Goal: Task Accomplishment & Management: Use online tool/utility

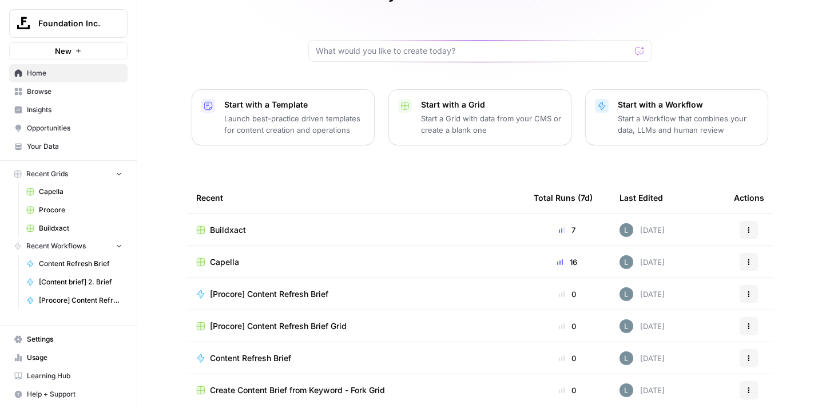
scroll to position [89, 0]
click at [58, 213] on span "Procore" at bounding box center [81, 210] width 84 height 10
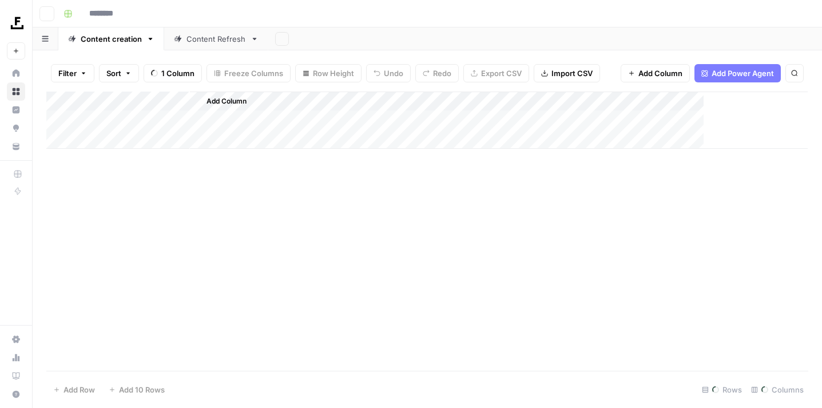
type input "*******"
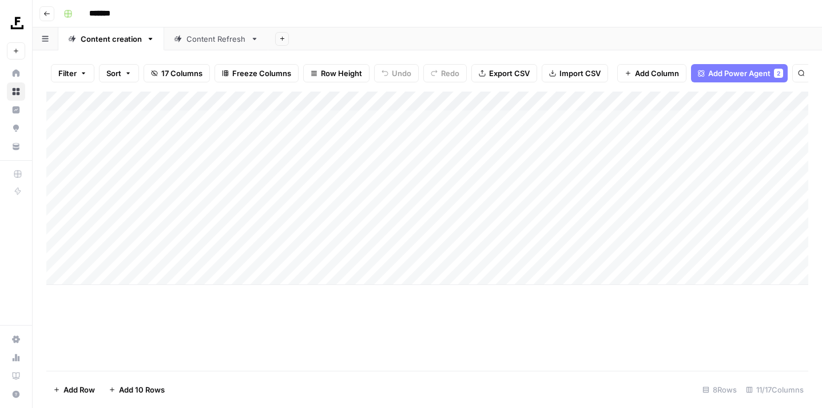
click at [207, 43] on div "Content Refresh" at bounding box center [217, 38] width 60 height 11
click at [693, 116] on div "Add Column" at bounding box center [427, 159] width 762 height 135
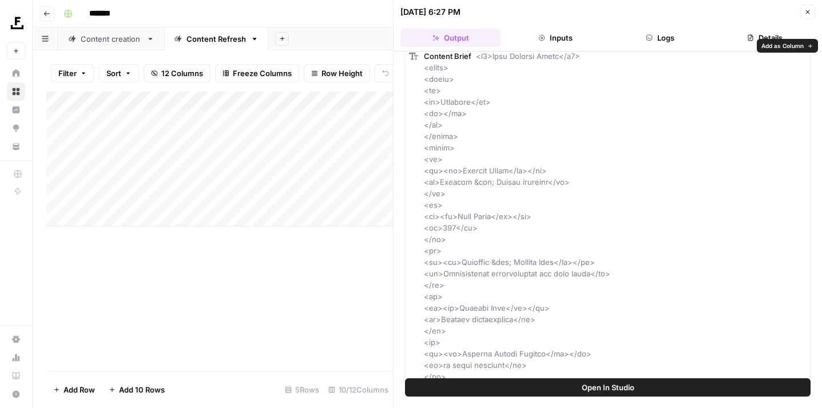
scroll to position [67, 0]
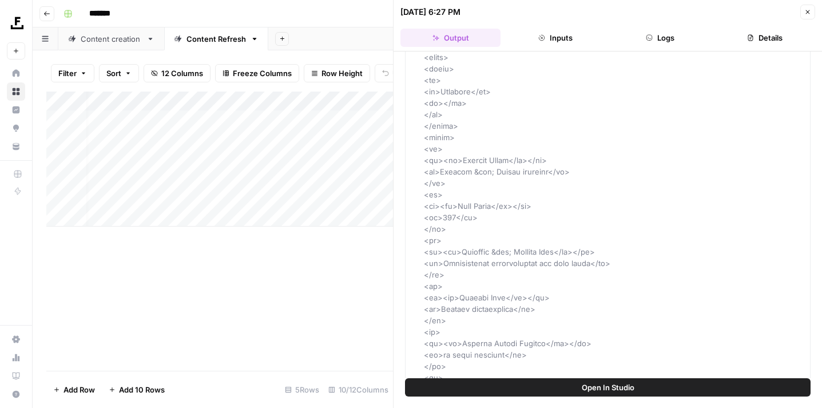
click at [810, 14] on icon "button" at bounding box center [808, 12] width 7 height 7
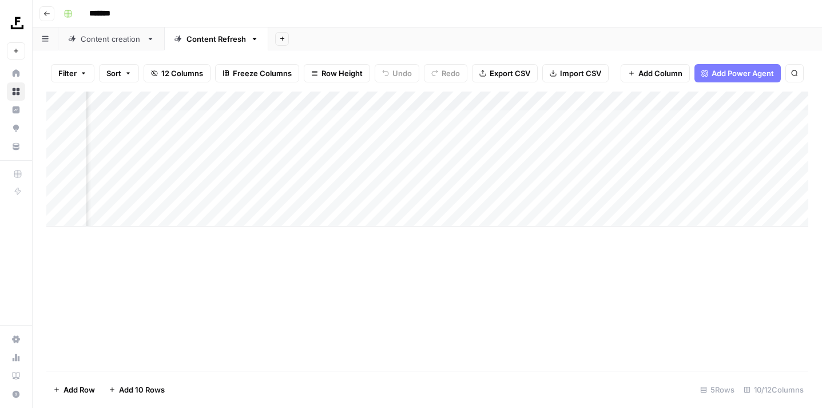
scroll to position [0, 293]
click at [688, 117] on div "Add Column" at bounding box center [427, 159] width 762 height 135
click at [618, 116] on div "Add Column" at bounding box center [427, 159] width 762 height 135
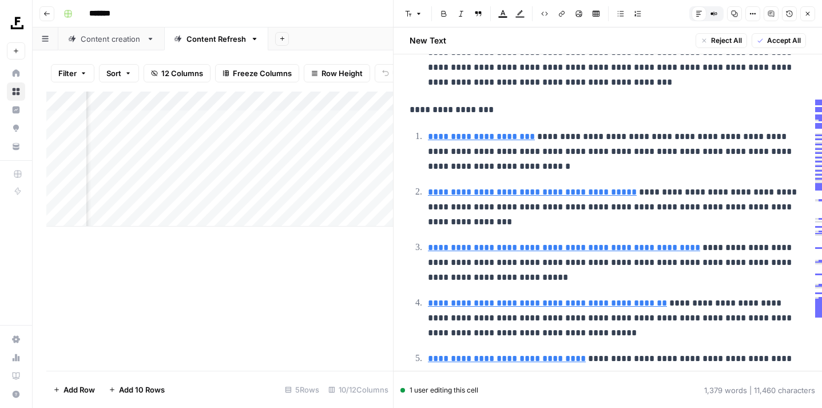
scroll to position [993, 0]
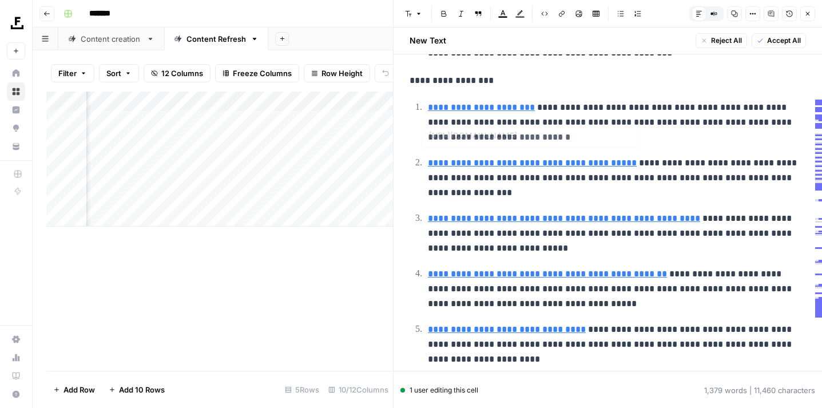
type input "https://asbuiltdrawings.com.au/home/"
click at [504, 103] on link "**********" at bounding box center [481, 107] width 107 height 9
type input "https://www.autodesk.com/blogs/construction/as-built-drawings/"
click at [503, 158] on link "**********" at bounding box center [532, 162] width 209 height 9
click at [498, 214] on link "**********" at bounding box center [564, 218] width 272 height 9
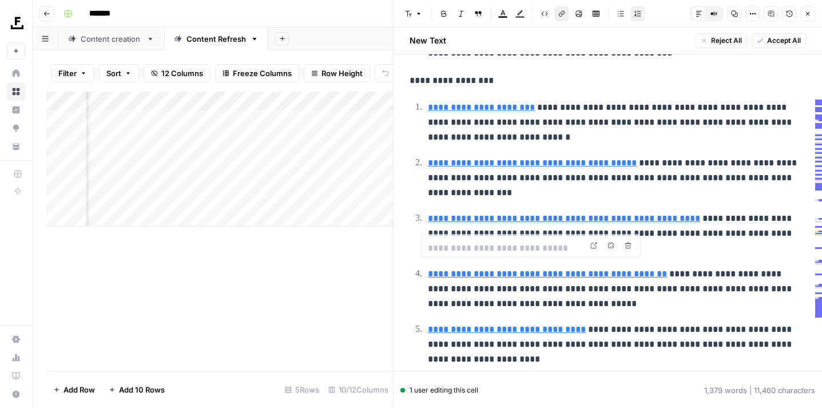
type input "https://www.procore.com/en-au/library/importance-as-built-drawings"
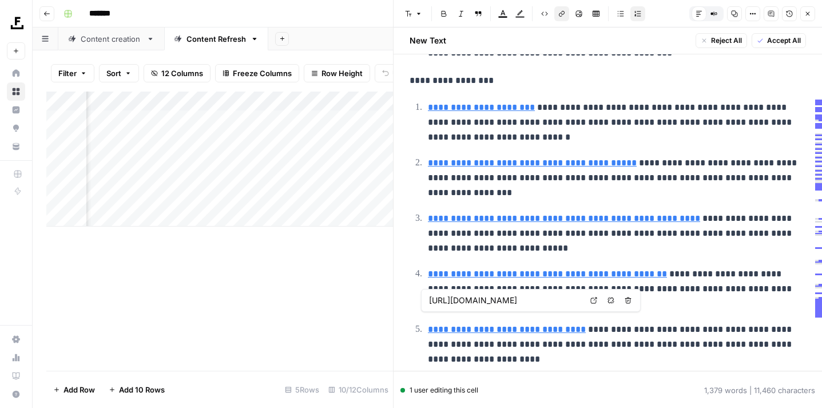
type input "https://www.procore.com/en-au/library/importance-as-built-drawings"
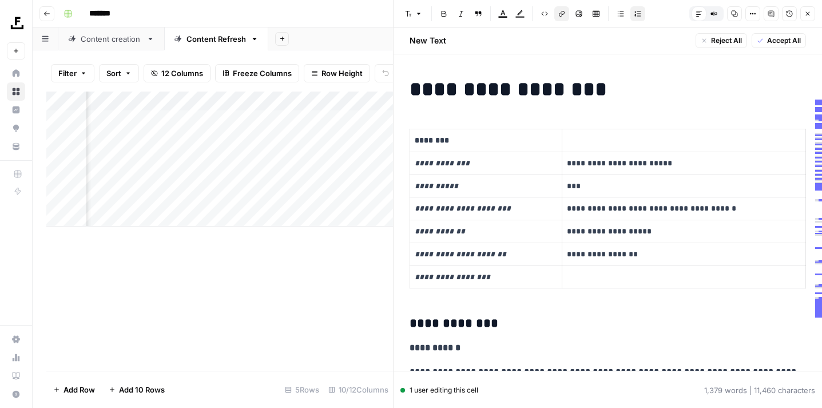
scroll to position [0, 0]
click at [813, 16] on button "Close" at bounding box center [807, 13] width 15 height 15
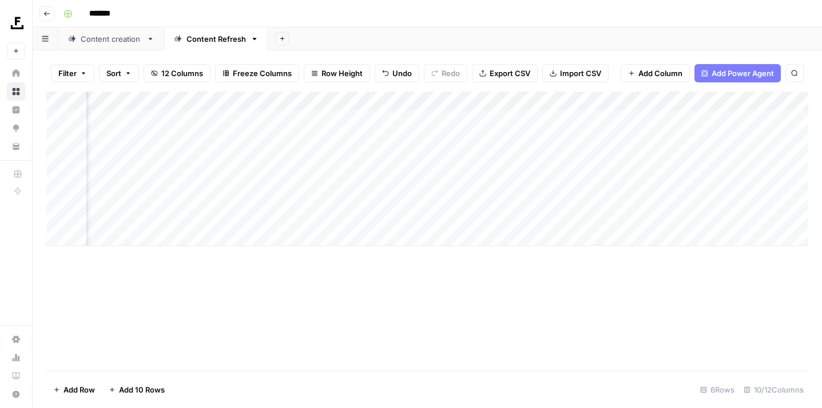
scroll to position [0, 98]
drag, startPoint x: 580, startPoint y: 220, endPoint x: 211, endPoint y: 240, distance: 370.2
click at [211, 240] on div "Add Column" at bounding box center [427, 179] width 762 height 174
click at [292, 137] on div "Add Column" at bounding box center [427, 179] width 762 height 174
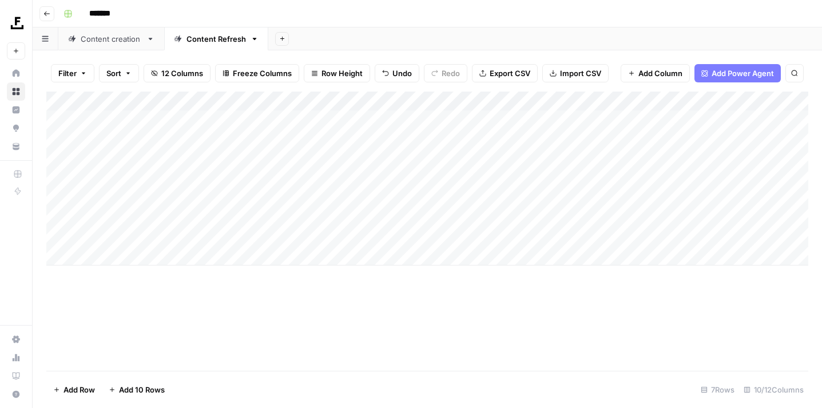
click at [292, 137] on div "Add Column" at bounding box center [427, 179] width 762 height 174
type textarea "**********"
click at [179, 136] on div "Add Column" at bounding box center [427, 179] width 762 height 174
click at [178, 136] on div "Add Column" at bounding box center [427, 179] width 762 height 174
click at [178, 136] on textarea at bounding box center [177, 137] width 183 height 16
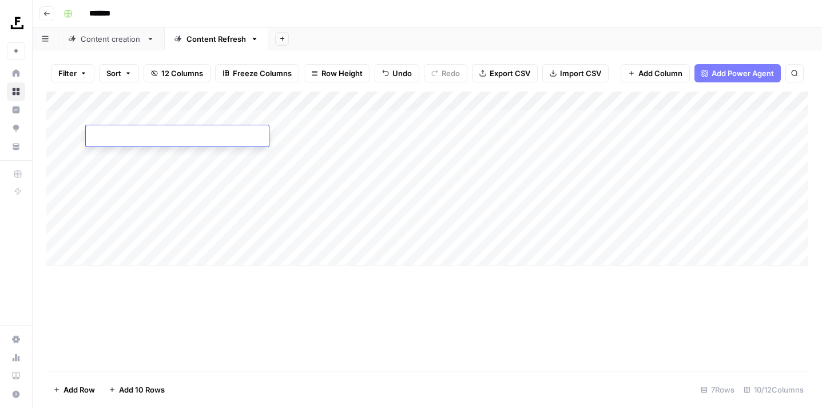
type textarea "**********"
click at [410, 134] on div "Add Column" at bounding box center [427, 179] width 762 height 174
click at [549, 135] on div "Add Column" at bounding box center [427, 179] width 762 height 174
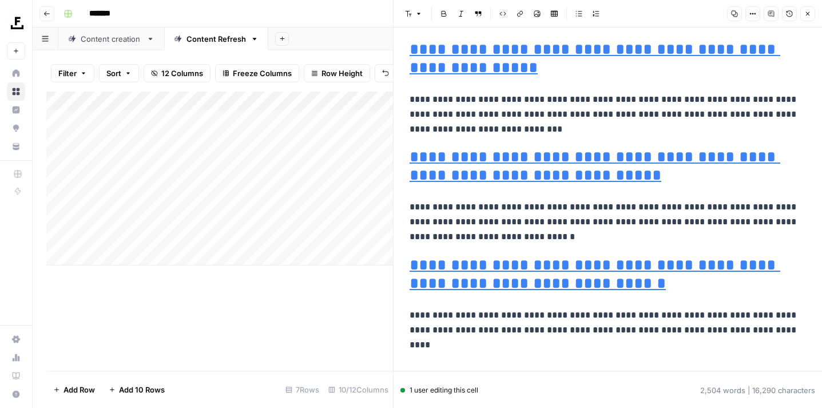
scroll to position [4361, 0]
click at [803, 14] on button "Close" at bounding box center [807, 13] width 15 height 15
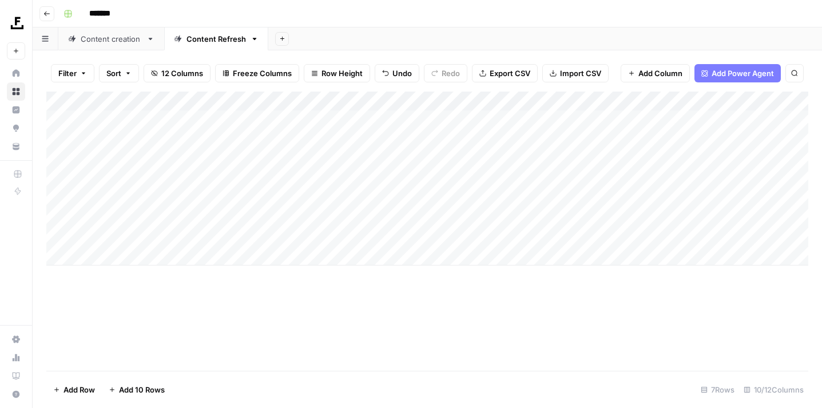
click at [644, 133] on div "Add Column" at bounding box center [427, 179] width 762 height 174
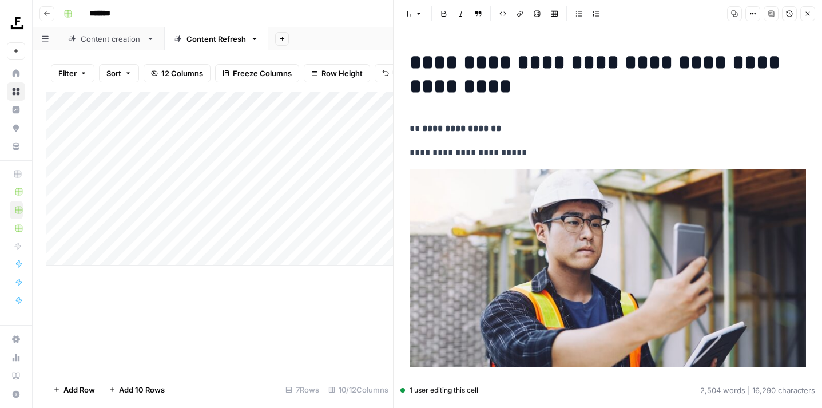
scroll to position [70, 0]
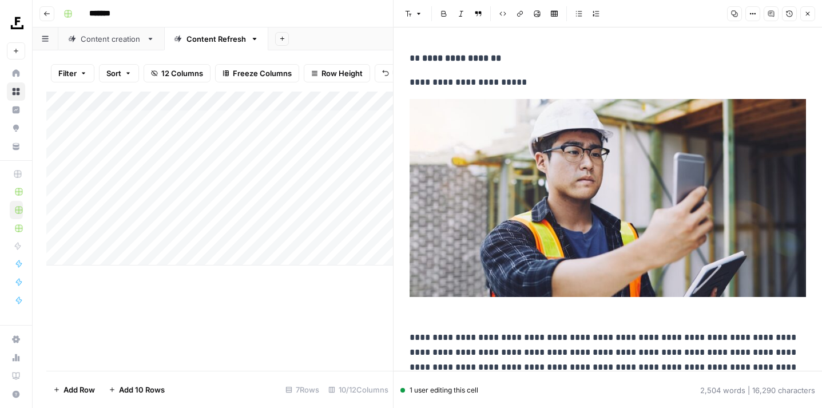
click at [358, 303] on div "Add Column" at bounding box center [219, 231] width 347 height 279
click at [807, 10] on button "Close" at bounding box center [807, 13] width 15 height 15
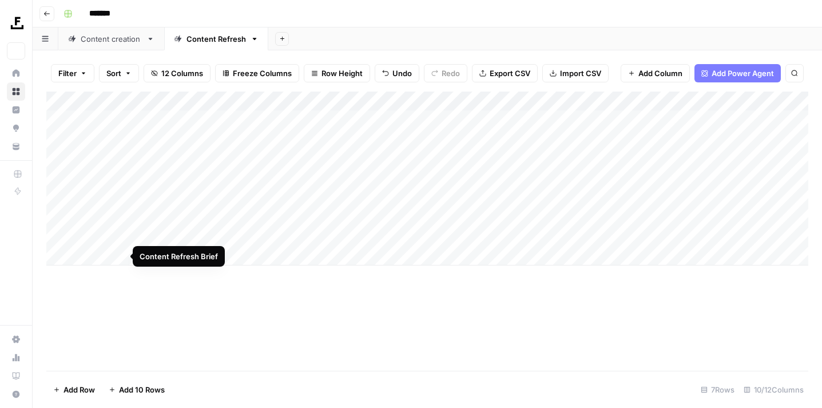
click at [271, 358] on div "Add Column" at bounding box center [427, 231] width 762 height 279
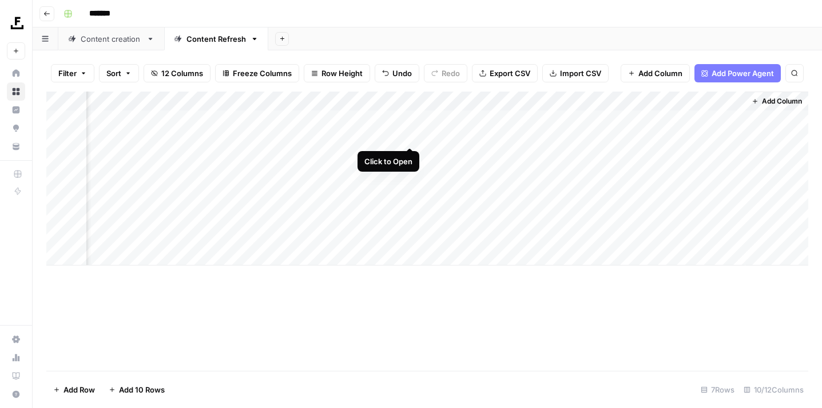
click at [413, 135] on div "Add Column" at bounding box center [427, 179] width 762 height 174
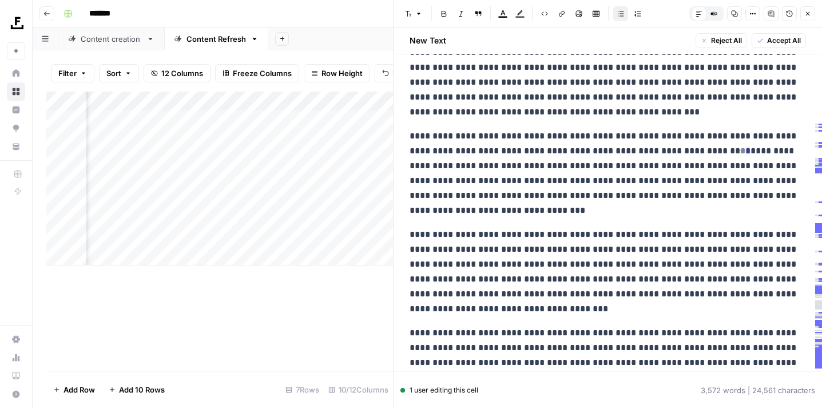
scroll to position [5055, 0]
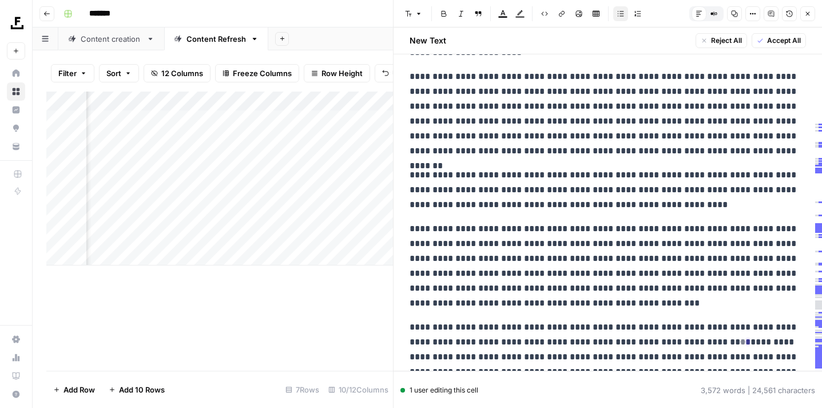
click at [803, 16] on button "Close" at bounding box center [807, 13] width 15 height 15
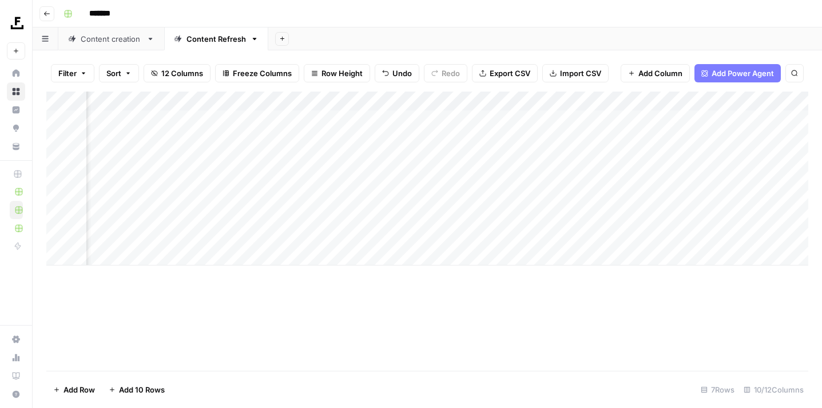
scroll to position [0, 465]
click at [445, 135] on div "Add Column" at bounding box center [427, 179] width 762 height 174
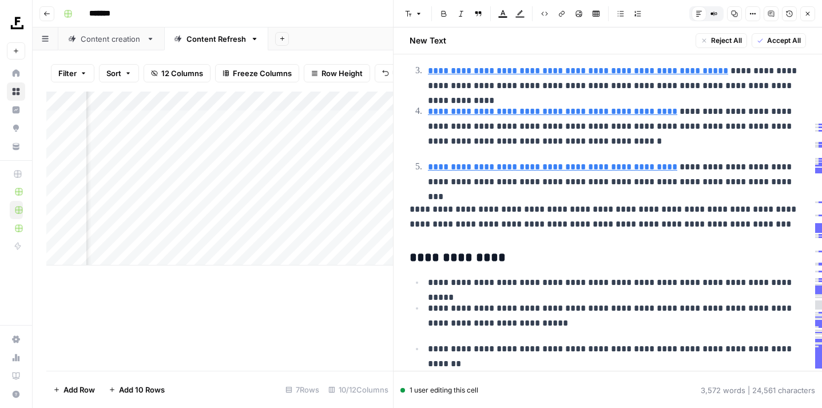
scroll to position [1336, 0]
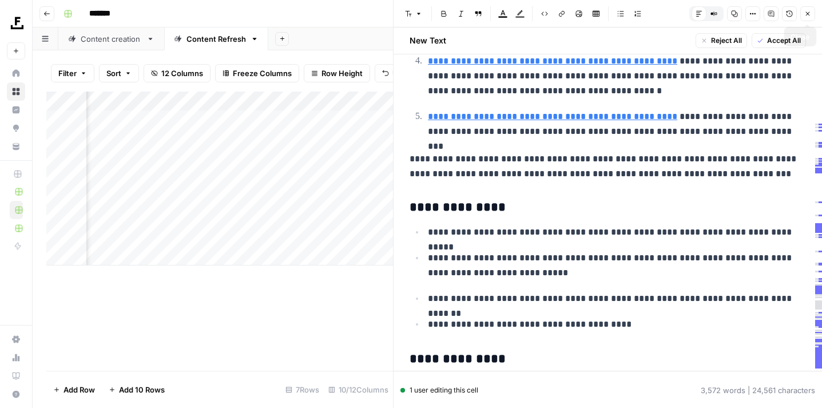
click at [811, 11] on button "Close" at bounding box center [807, 13] width 15 height 15
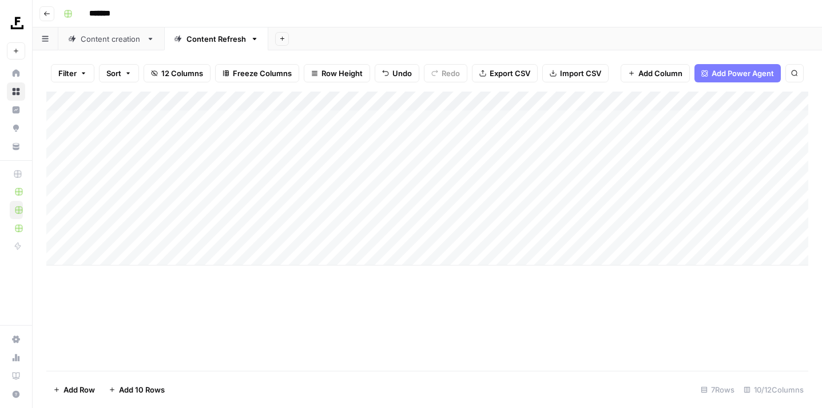
click at [437, 95] on div "Add Column" at bounding box center [427, 179] width 762 height 174
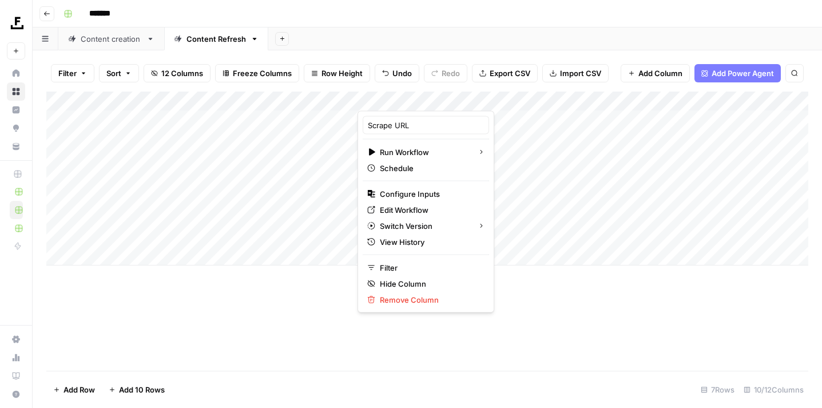
click at [589, 306] on div "Add Column" at bounding box center [427, 231] width 762 height 279
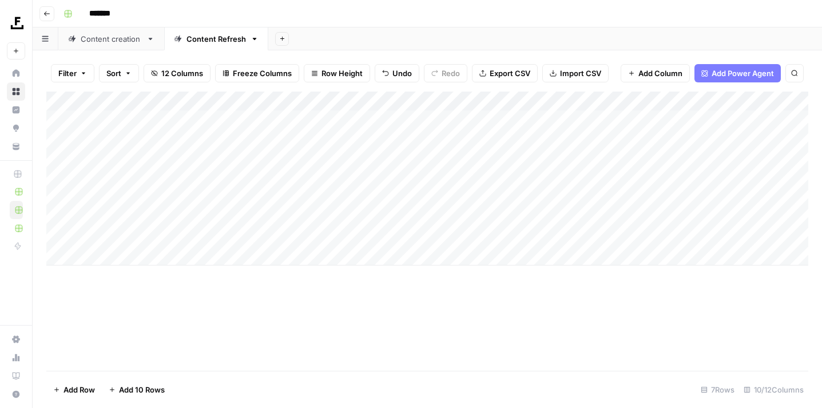
click at [706, 96] on div "Add Column" at bounding box center [427, 179] width 762 height 174
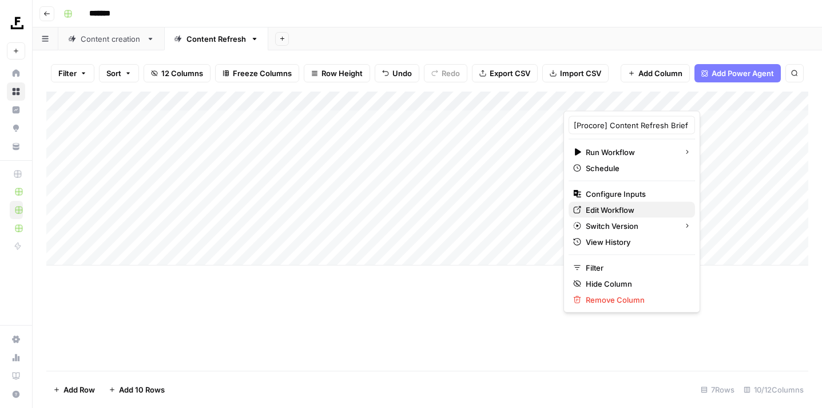
click at [633, 205] on span "Edit Workflow" at bounding box center [636, 209] width 100 height 11
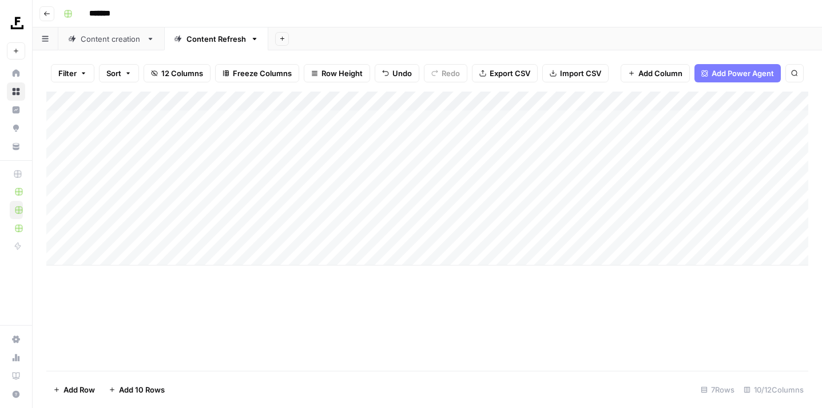
click at [138, 43] on div "Content creation" at bounding box center [111, 38] width 61 height 11
click at [365, 98] on div "Add Column" at bounding box center [427, 188] width 762 height 193
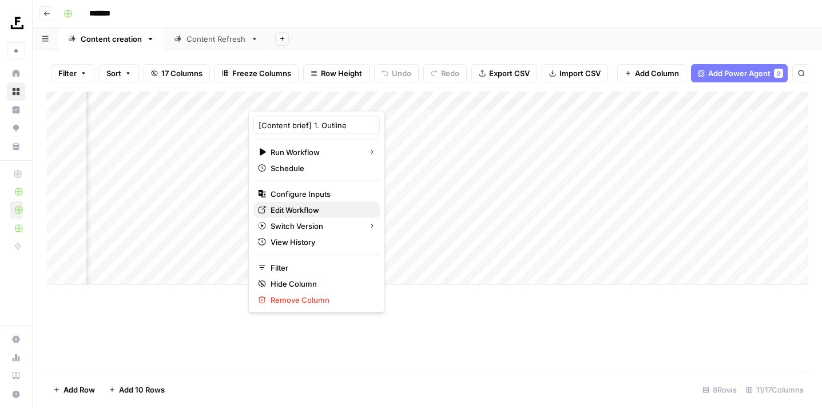
click at [323, 209] on span "Edit Workflow" at bounding box center [321, 209] width 100 height 11
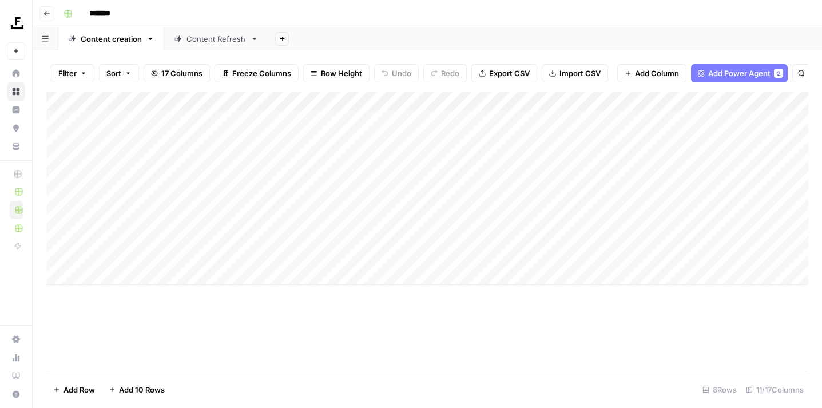
scroll to position [0, 0]
click at [275, 137] on div "Add Column" at bounding box center [427, 188] width 762 height 193
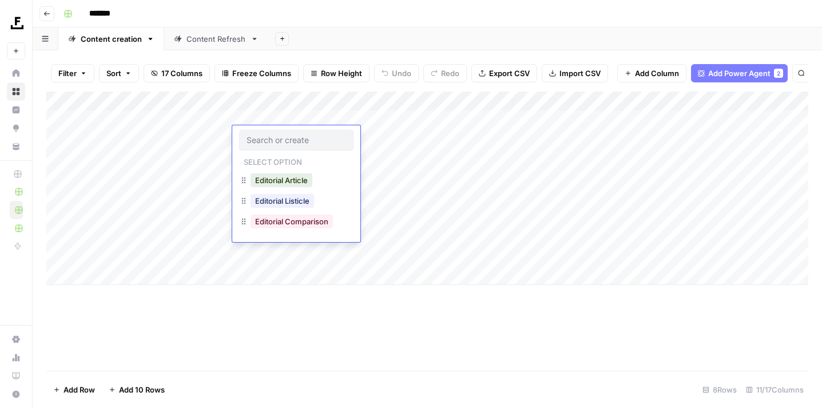
click at [275, 137] on input "text" at bounding box center [297, 140] width 100 height 10
click at [298, 178] on button "Editorial Article" at bounding box center [282, 180] width 62 height 14
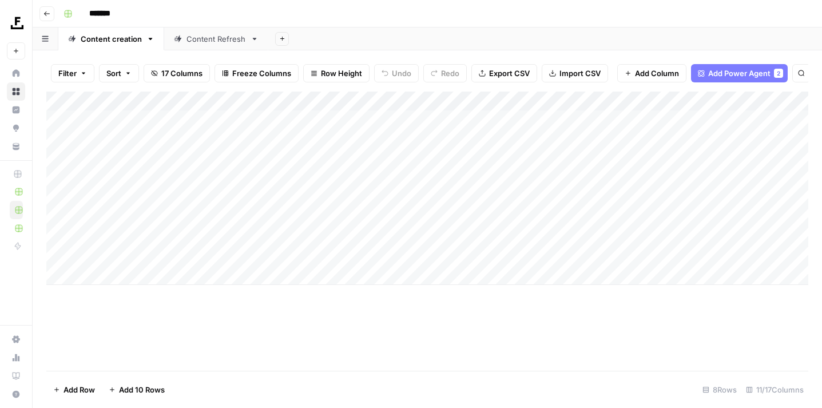
click at [365, 141] on div "Add Column" at bounding box center [427, 188] width 762 height 193
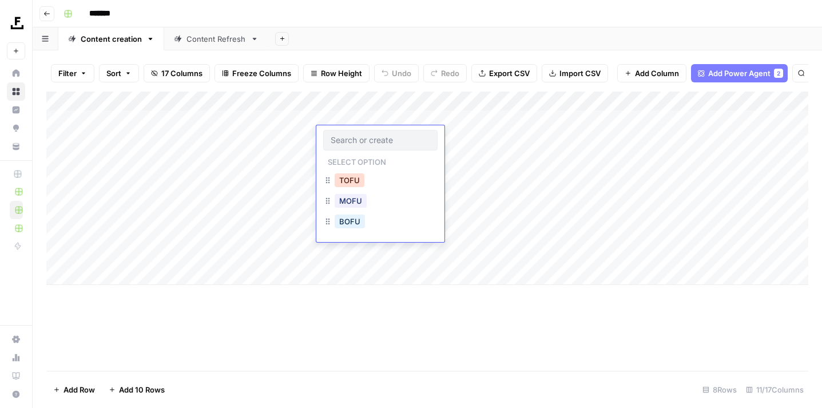
click at [357, 183] on button "TOFU" at bounding box center [350, 180] width 30 height 14
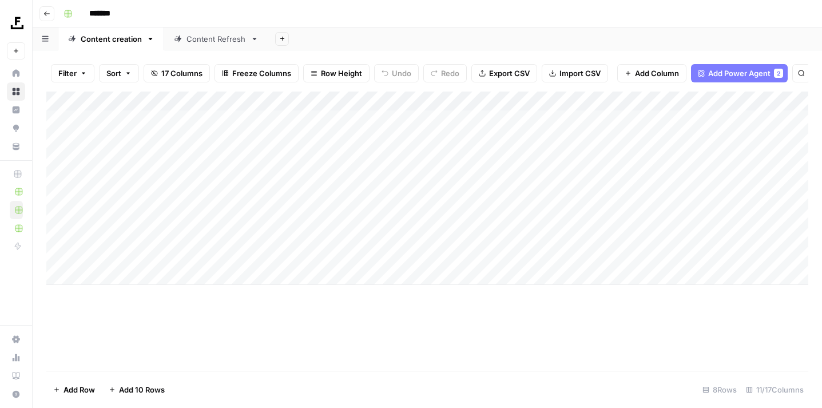
click at [666, 136] on div "Add Column" at bounding box center [427, 188] width 762 height 193
click at [718, 136] on div "Add Column" at bounding box center [427, 188] width 762 height 193
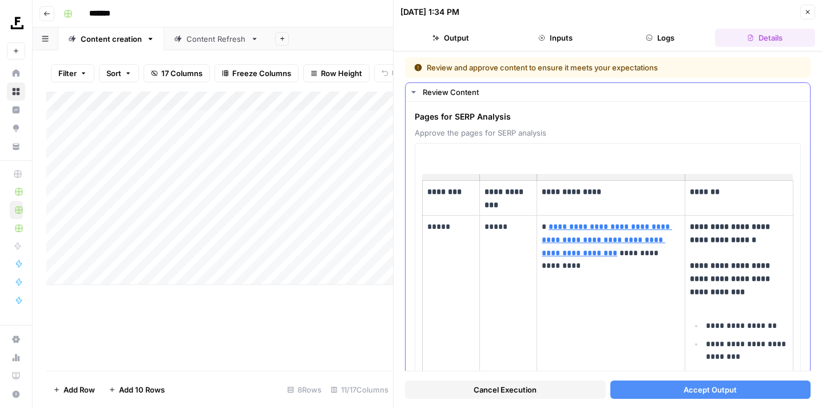
click at [550, 137] on span "Approve the pages for SERP analysis" at bounding box center [608, 132] width 386 height 11
click at [572, 126] on div "Pages for SERP Analysis Approve the pages for SERP analysis" at bounding box center [608, 124] width 386 height 27
click at [413, 88] on icon "button" at bounding box center [413, 92] width 9 height 9
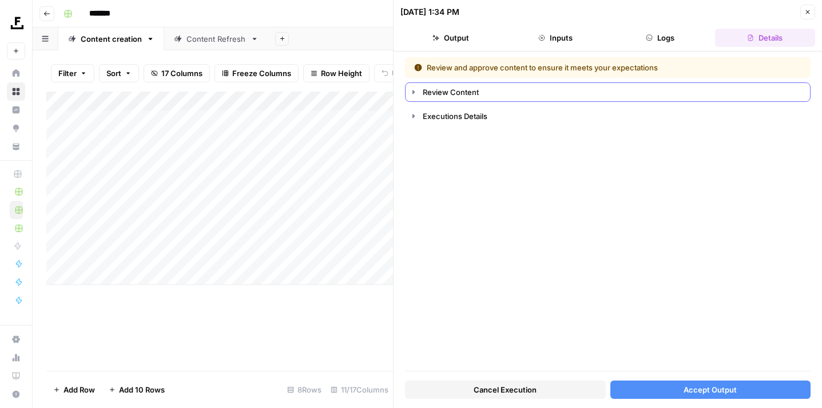
click at [413, 92] on icon "button" at bounding box center [414, 92] width 2 height 4
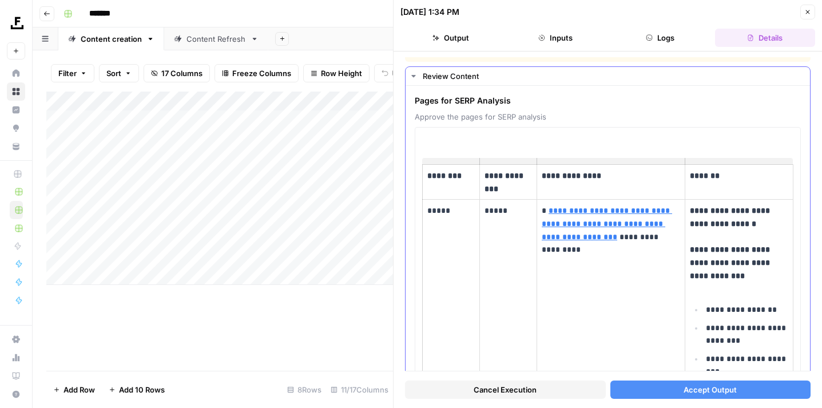
scroll to position [24, 0]
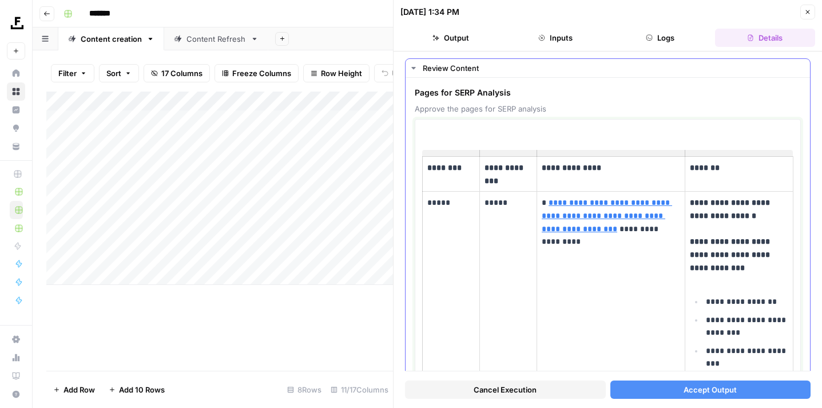
click at [581, 221] on p "**********" at bounding box center [611, 221] width 138 height 50
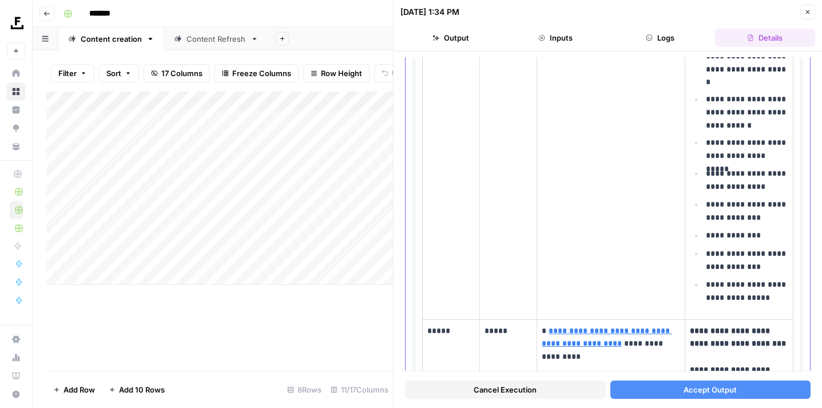
scroll to position [1025, 0]
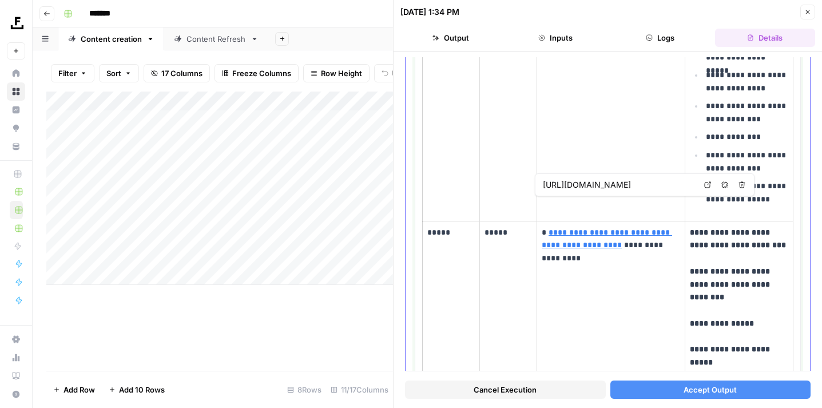
click at [586, 228] on link "**********" at bounding box center [607, 238] width 130 height 21
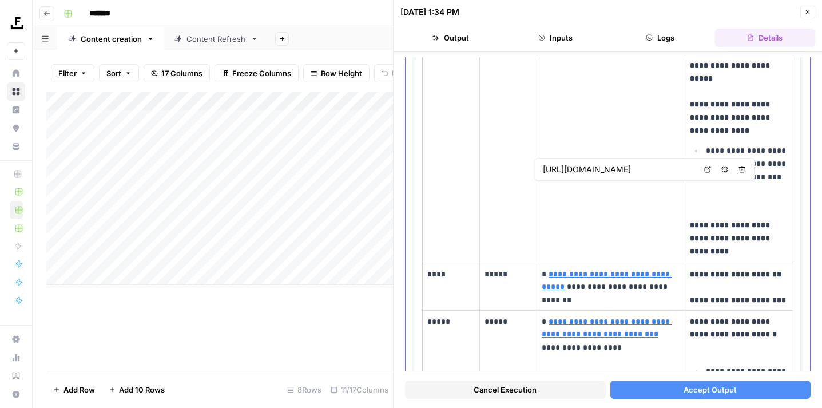
scroll to position [3580, 0]
type input "https://sleek.com/au/resources/construction-accounting-guide/"
click at [582, 317] on link "**********" at bounding box center [607, 327] width 130 height 21
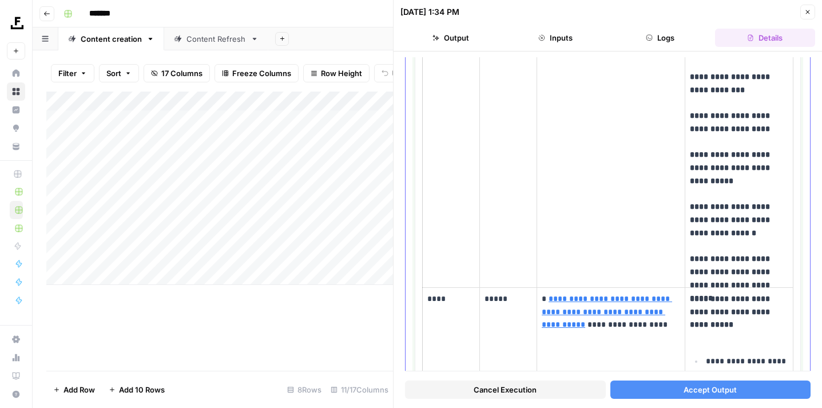
scroll to position [4136, 0]
type input "https://aerogroup.com.au/a-guide-to-construction-work-in-progress-wip/"
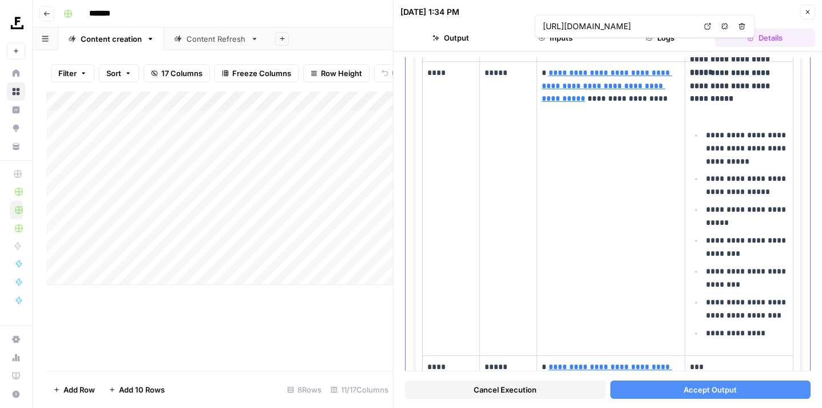
scroll to position [0, 0]
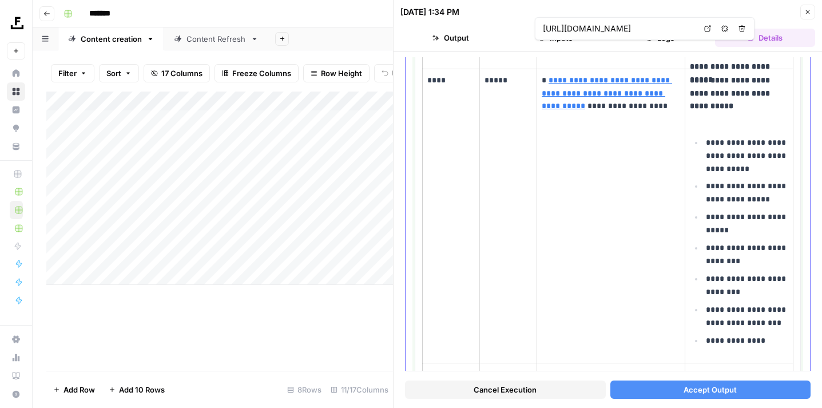
type input "https://www.reddit.com/r/Accounting/comments/1fhnycw/construction_accounting_is…"
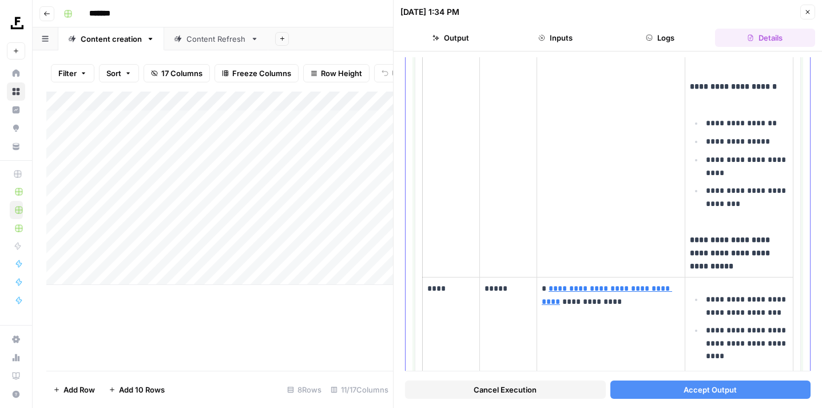
scroll to position [1782, 0]
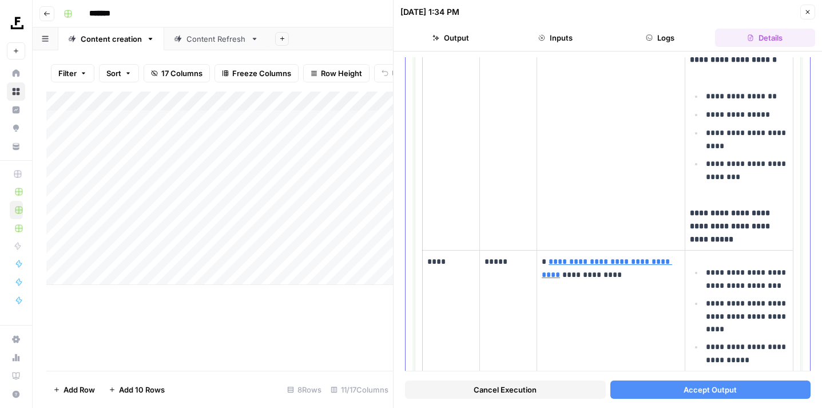
type input "https://xactaccounting.com.au/building-and-construction-accounting/"
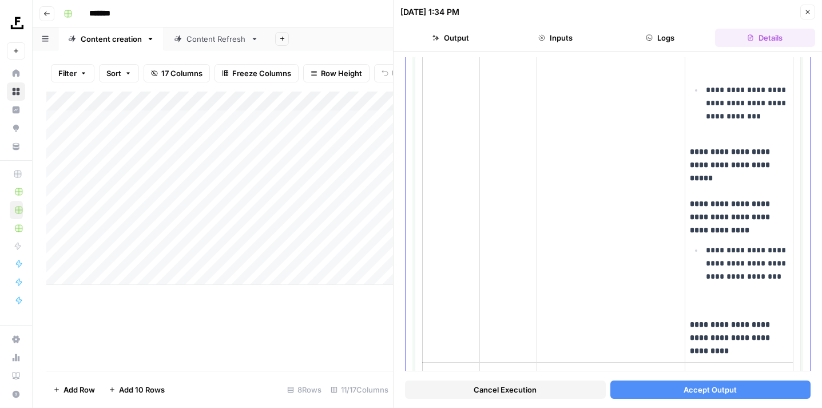
scroll to position [3657, 0]
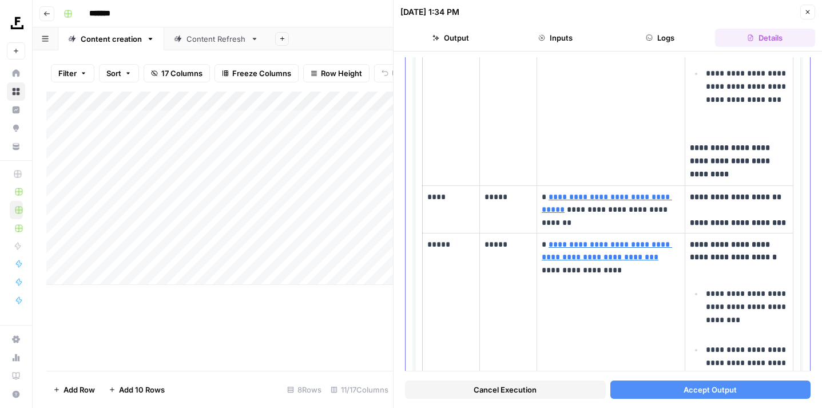
type input "https://sleek.com/au/resources/construction-accounting-guide/"
click at [675, 387] on button "Accept Output" at bounding box center [711, 390] width 201 height 18
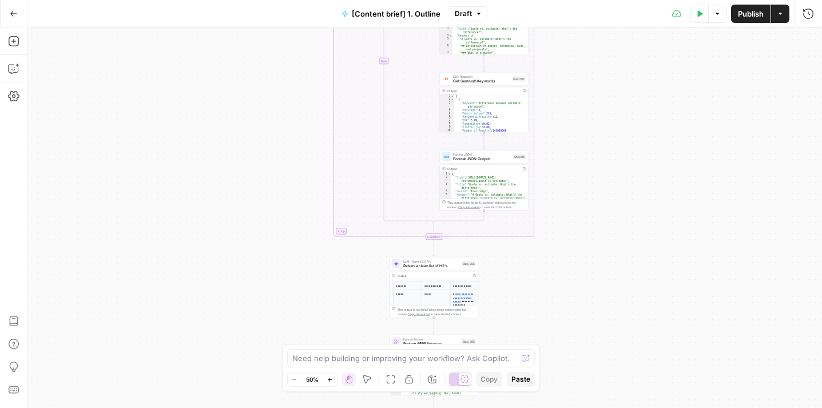
drag, startPoint x: 510, startPoint y: 102, endPoint x: 520, endPoint y: 333, distance: 230.8
click at [520, 333] on div "true false true false Workflow Input Settings Inputs Run Code · Python Get SERP…" at bounding box center [424, 217] width 795 height 381
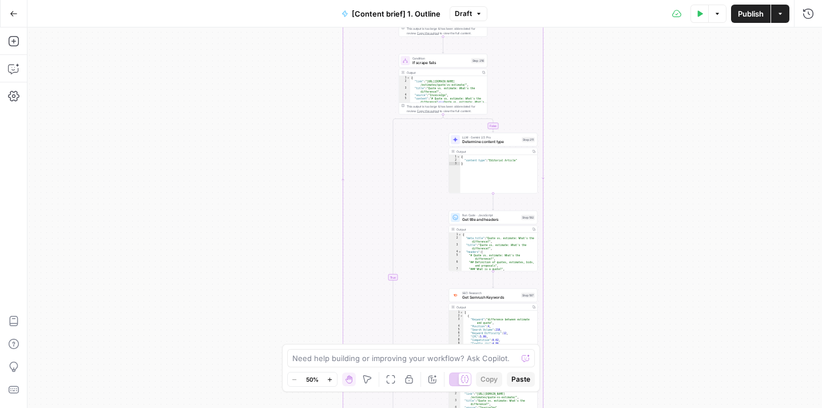
drag, startPoint x: 568, startPoint y: 168, endPoint x: 576, endPoint y: 395, distance: 227.3
click at [576, 395] on div "true false true false Workflow Input Settings Inputs Run Code · Python Get SERP…" at bounding box center [424, 217] width 795 height 381
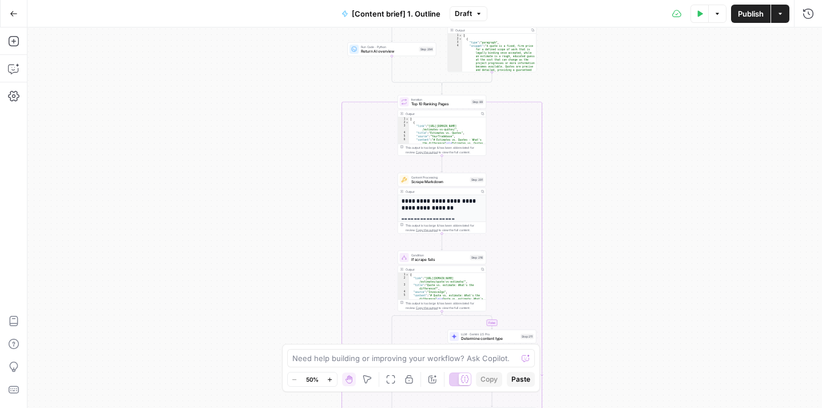
drag, startPoint x: 578, startPoint y: 172, endPoint x: 576, endPoint y: 357, distance: 185.4
click at [576, 357] on div "true false true false Workflow Input Settings Inputs Run Code · Python Get SERP…" at bounding box center [424, 217] width 795 height 381
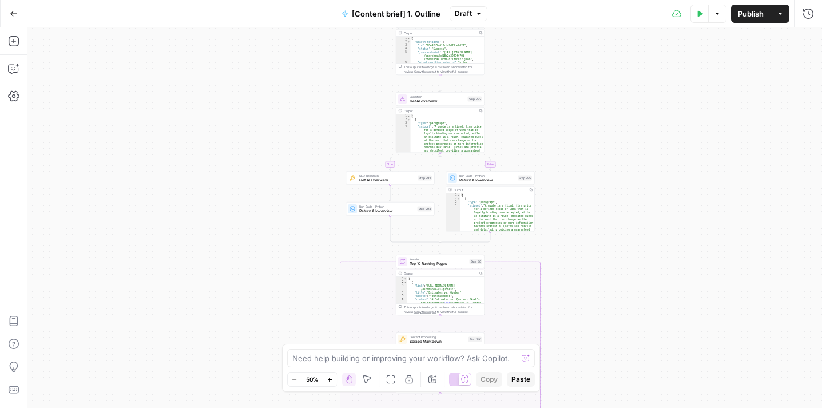
drag, startPoint x: 573, startPoint y: 98, endPoint x: 572, endPoint y: 256, distance: 158.5
click at [572, 256] on div "true false true false Workflow Input Settings Inputs Run Code · Python Get SERP…" at bounding box center [424, 217] width 795 height 381
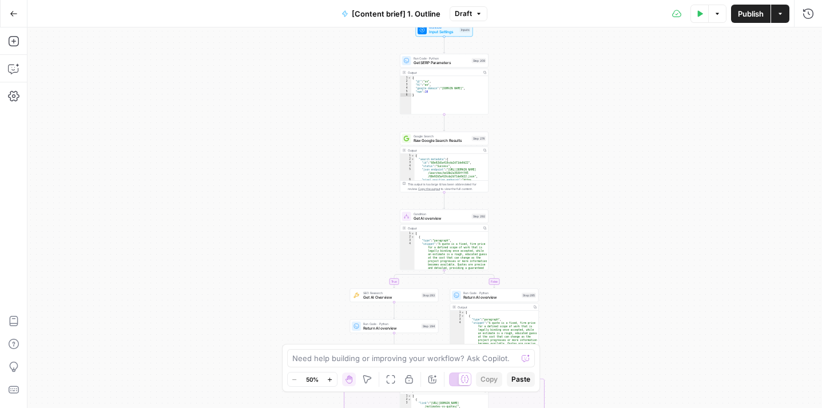
drag, startPoint x: 538, startPoint y: 123, endPoint x: 549, endPoint y: 259, distance: 136.0
click at [549, 259] on div "true false true false Workflow Input Settings Inputs Run Code · Python Get SERP…" at bounding box center [424, 217] width 795 height 381
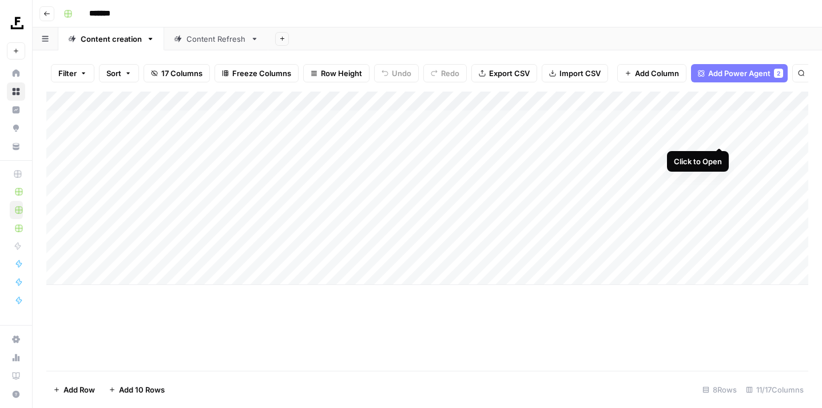
click at [717, 136] on div "Add Column" at bounding box center [427, 188] width 762 height 193
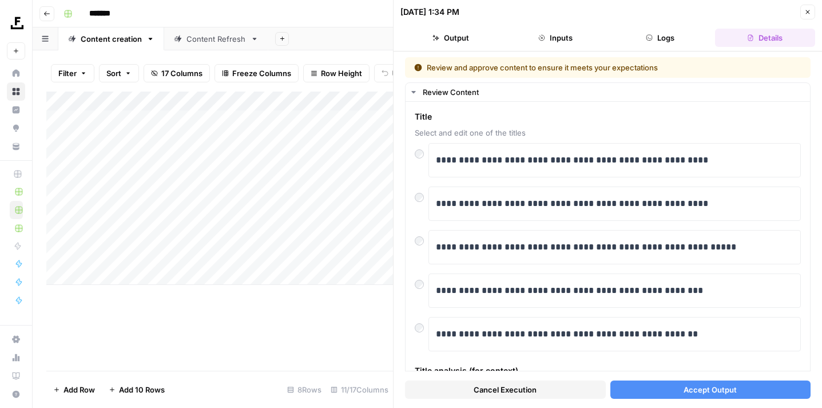
click at [648, 389] on button "Accept Output" at bounding box center [711, 390] width 201 height 18
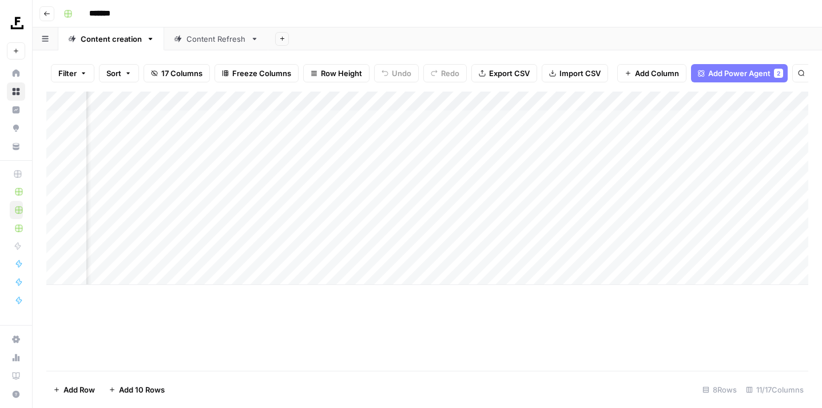
scroll to position [0, 259]
type input "*******"
click at [626, 135] on div "Add Column" at bounding box center [427, 188] width 762 height 193
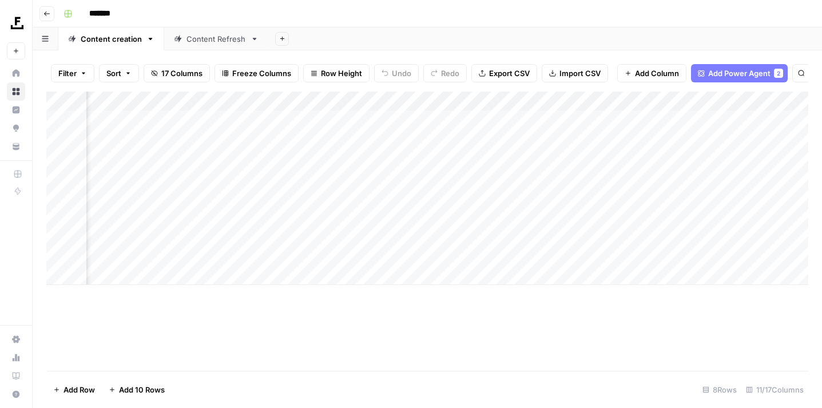
click at [626, 135] on div "Add Column" at bounding box center [427, 188] width 762 height 193
click at [708, 97] on div "Add Column" at bounding box center [427, 188] width 762 height 193
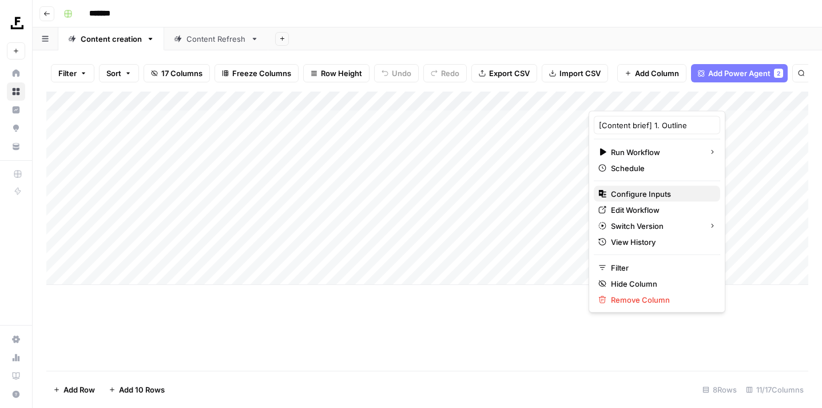
click at [673, 194] on span "Configure Inputs" at bounding box center [661, 193] width 100 height 11
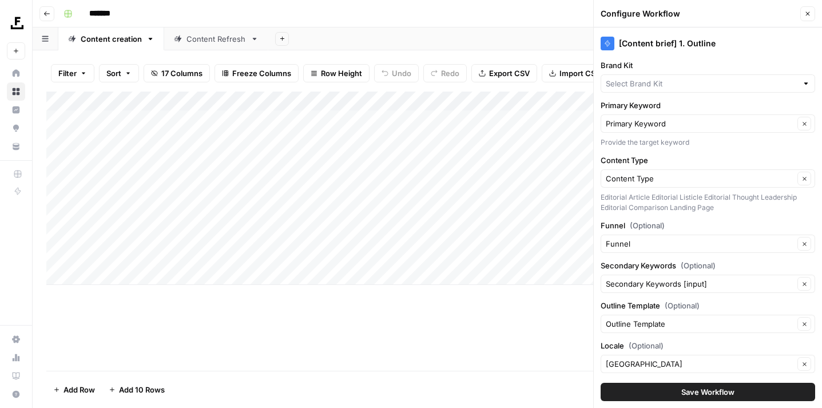
type input "Procore"
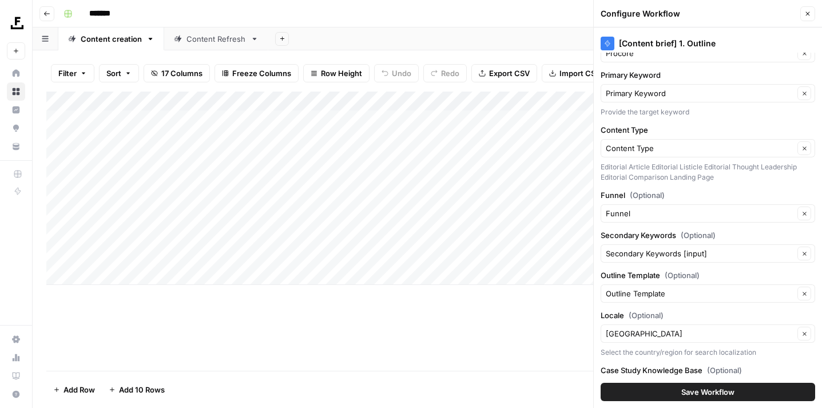
type input "Procore Internal Linking"
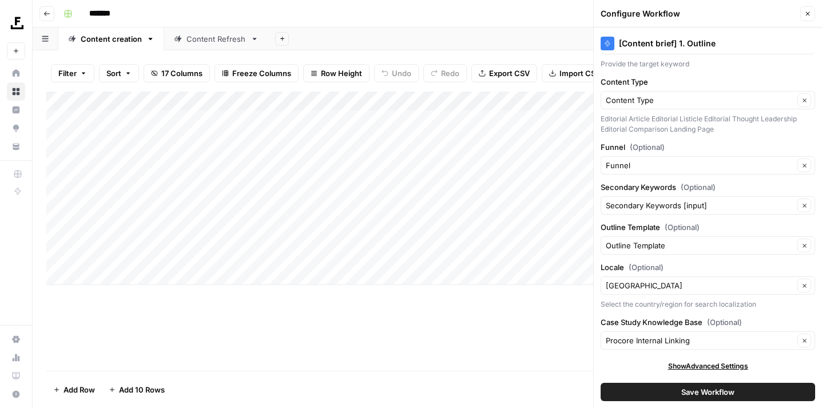
scroll to position [78, 0]
click at [810, 20] on button "Close" at bounding box center [807, 13] width 15 height 15
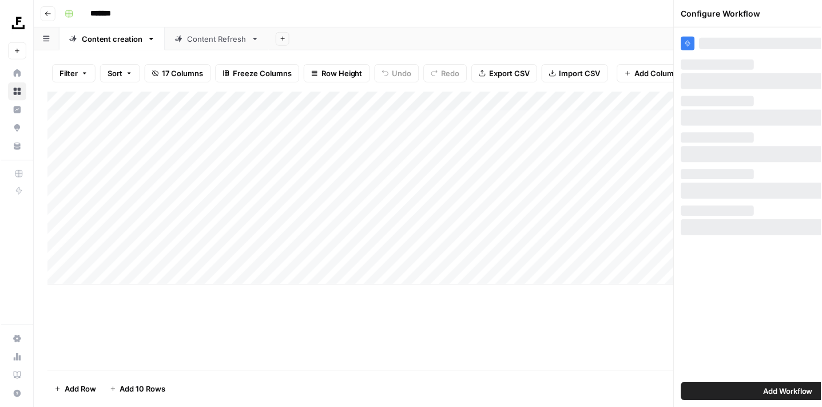
scroll to position [0, 0]
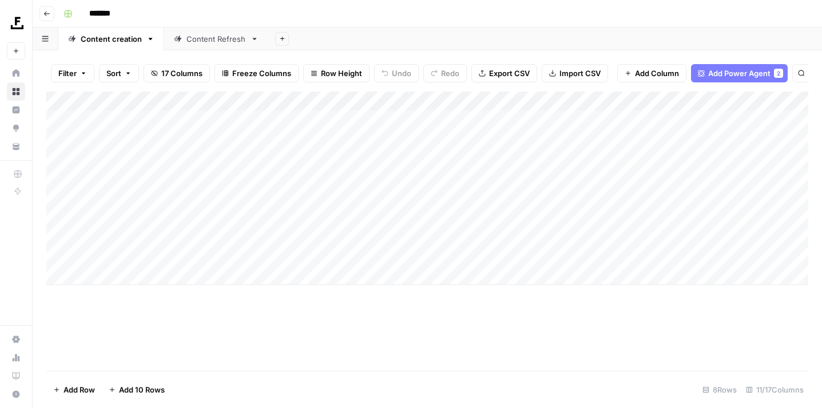
click at [235, 43] on div "Content Refresh" at bounding box center [217, 38] width 60 height 11
click at [707, 99] on div "Add Column" at bounding box center [427, 179] width 762 height 174
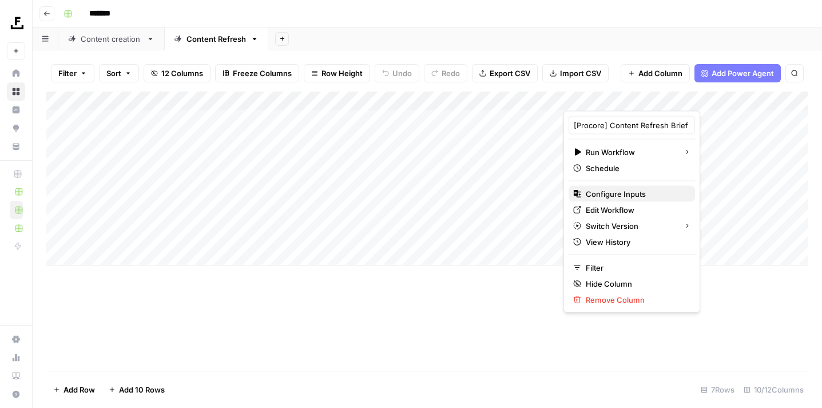
click at [647, 193] on span "Configure Inputs" at bounding box center [636, 193] width 100 height 11
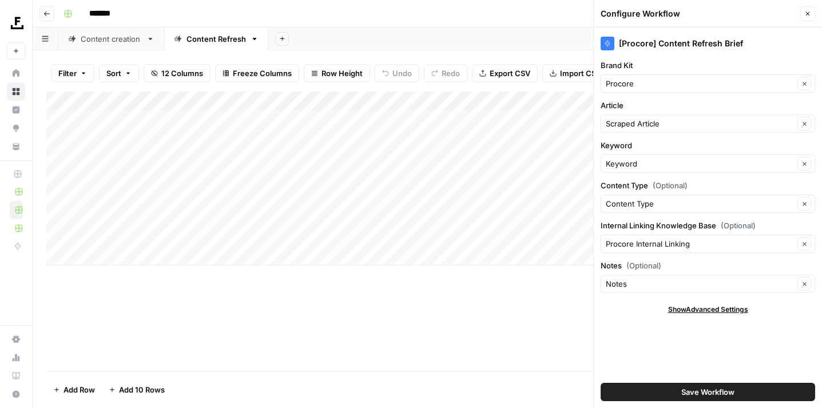
click at [812, 17] on button "Close" at bounding box center [807, 13] width 15 height 15
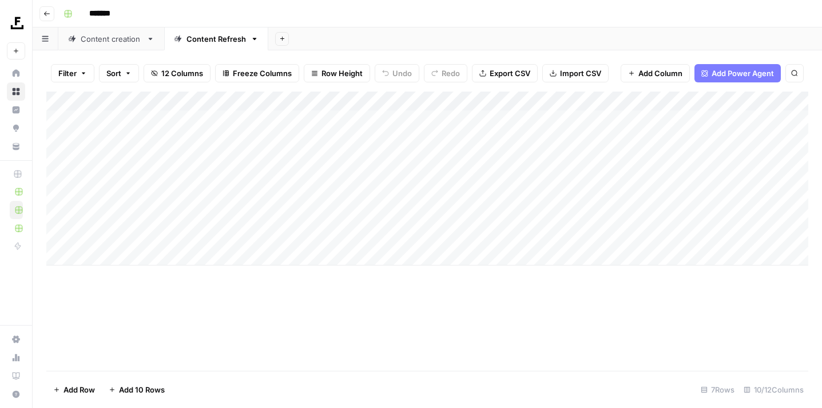
click at [121, 45] on link "Content creation" at bounding box center [111, 38] width 106 height 23
click at [707, 96] on div "Add Column" at bounding box center [427, 188] width 762 height 193
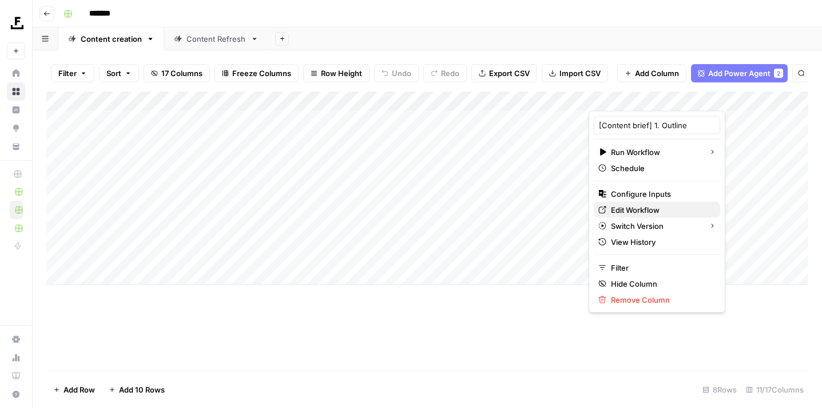
click at [663, 207] on span "Edit Workflow" at bounding box center [661, 209] width 100 height 11
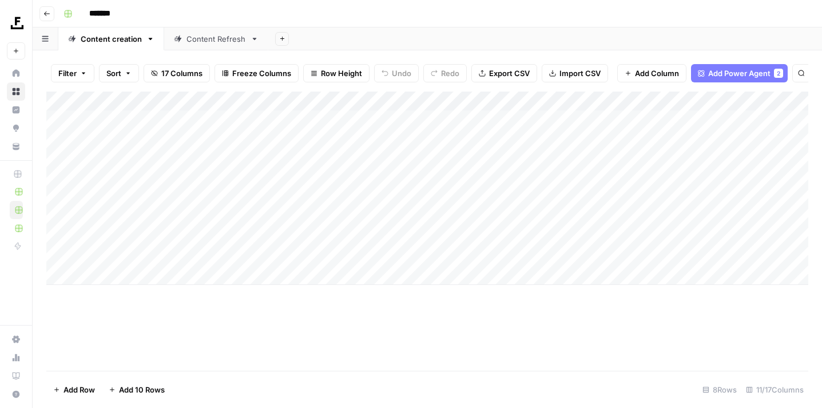
click at [230, 41] on div "Content Refresh" at bounding box center [217, 38] width 60 height 11
click at [705, 98] on div "Add Column" at bounding box center [427, 179] width 762 height 174
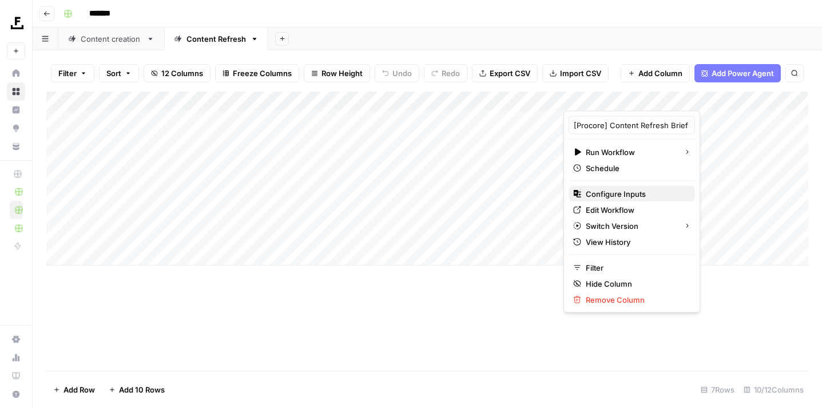
click at [629, 193] on span "Configure Inputs" at bounding box center [636, 193] width 100 height 11
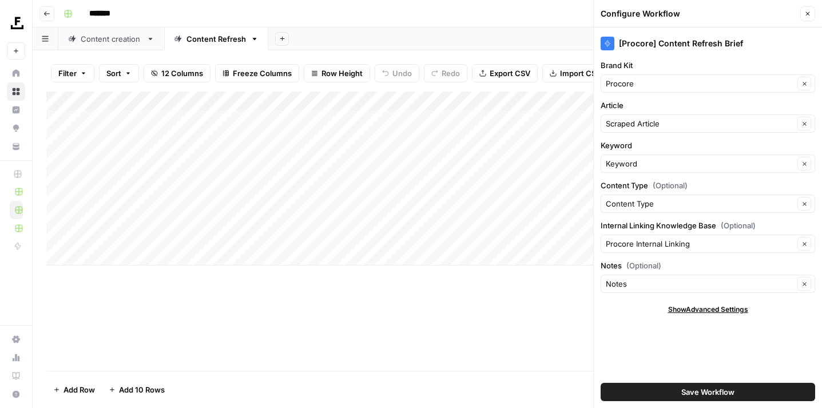
click at [809, 13] on icon "button" at bounding box center [808, 13] width 7 height 7
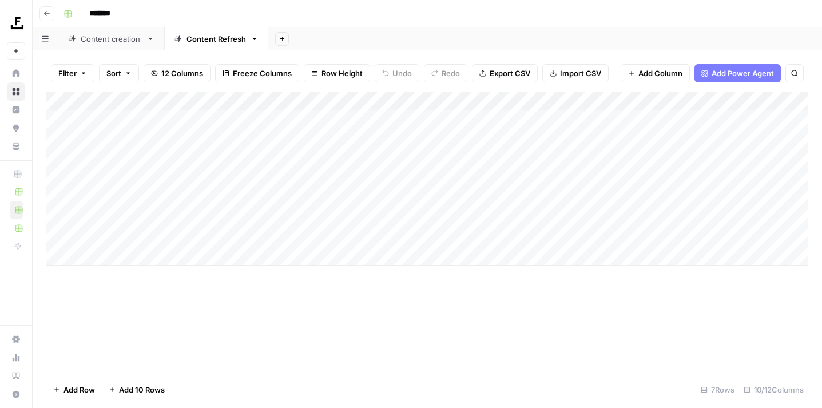
click at [706, 96] on div "Add Column" at bounding box center [427, 179] width 762 height 174
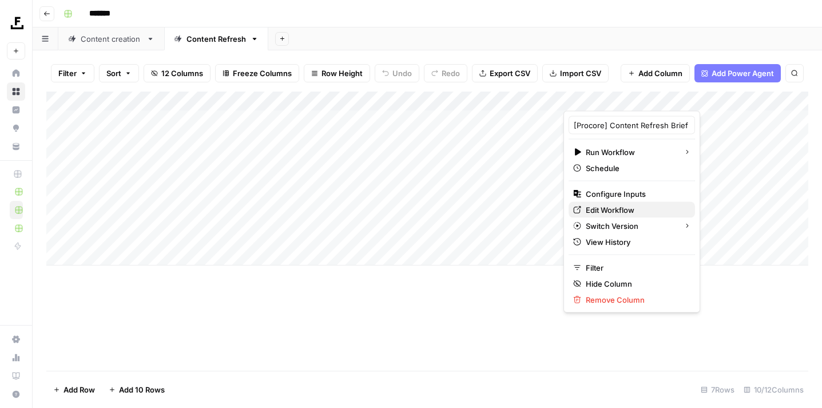
click at [629, 210] on span "Edit Workflow" at bounding box center [636, 209] width 100 height 11
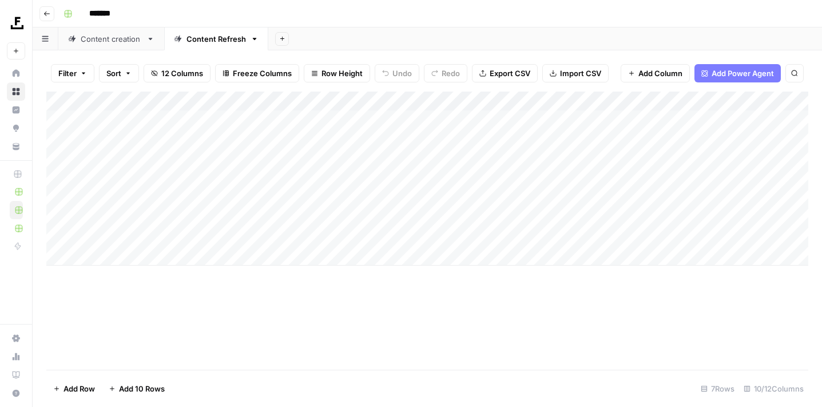
click at [137, 44] on div "Content creation" at bounding box center [111, 38] width 61 height 11
click at [311, 134] on div "Add Column" at bounding box center [427, 188] width 762 height 193
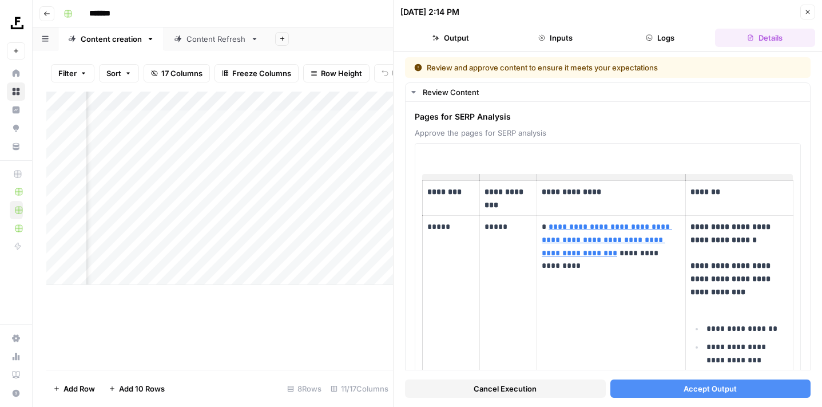
click at [687, 391] on span "Accept Output" at bounding box center [710, 388] width 53 height 11
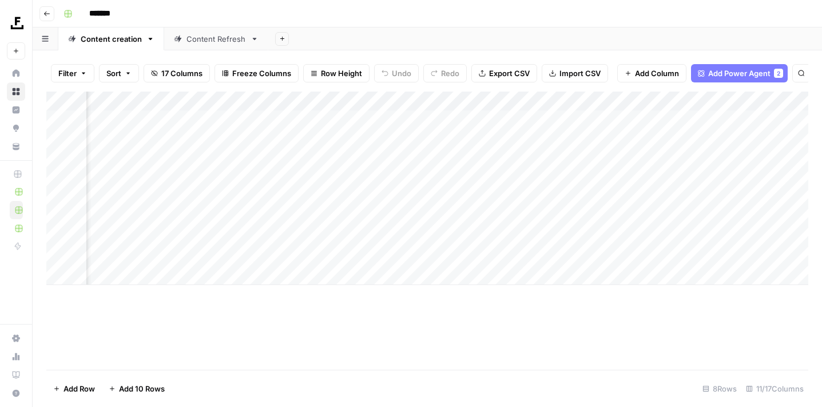
click at [311, 134] on div "Add Column" at bounding box center [427, 188] width 762 height 193
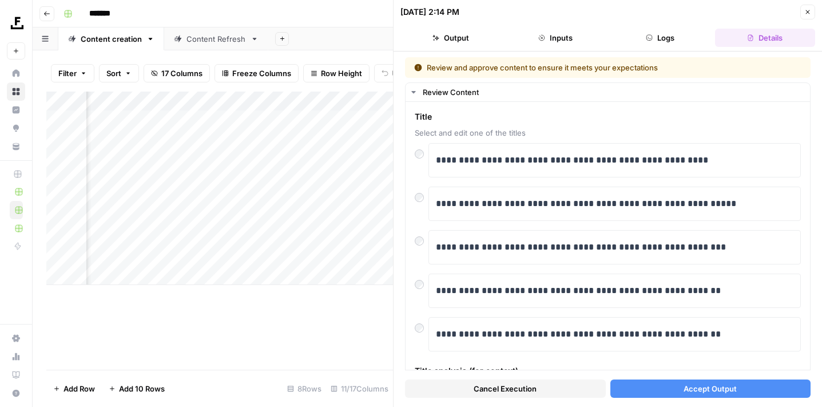
click at [648, 386] on button "Accept Output" at bounding box center [711, 388] width 201 height 18
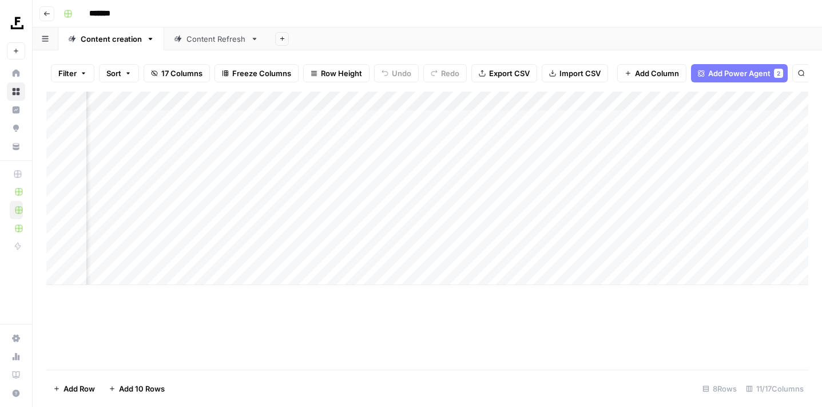
click at [235, 42] on div "Content Refresh" at bounding box center [217, 38] width 60 height 11
click at [344, 136] on div "Add Column" at bounding box center [427, 179] width 762 height 174
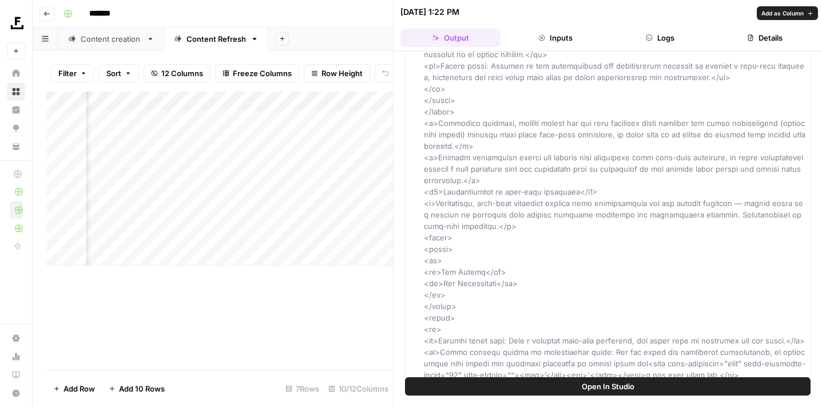
scroll to position [3074, 0]
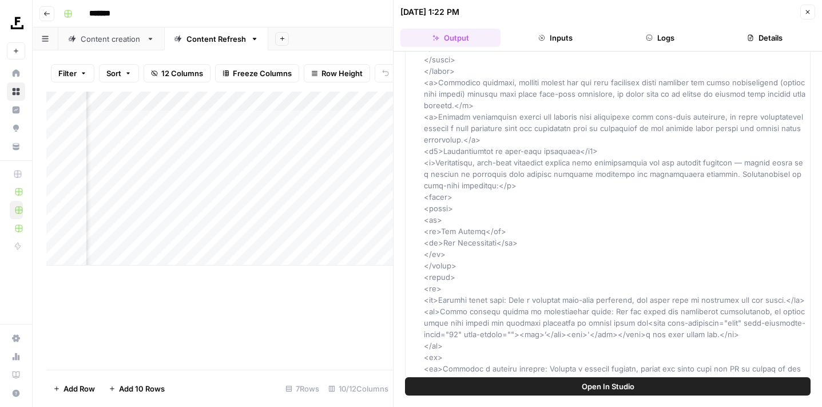
click at [806, 15] on button "Close" at bounding box center [807, 12] width 15 height 15
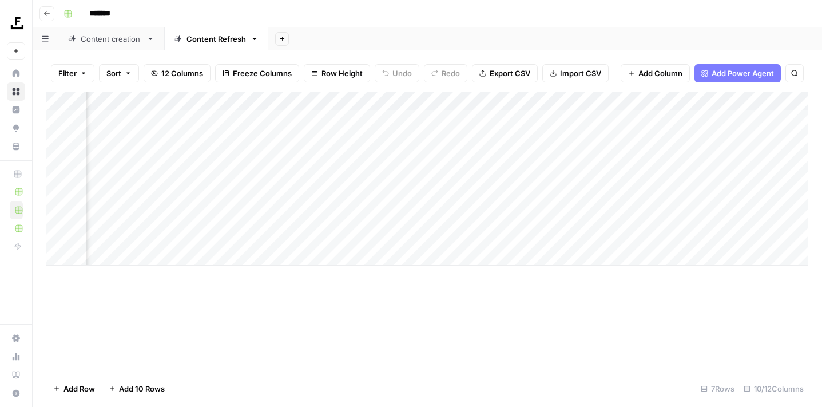
scroll to position [0, 294]
click at [407, 136] on div "Add Column" at bounding box center [427, 179] width 762 height 174
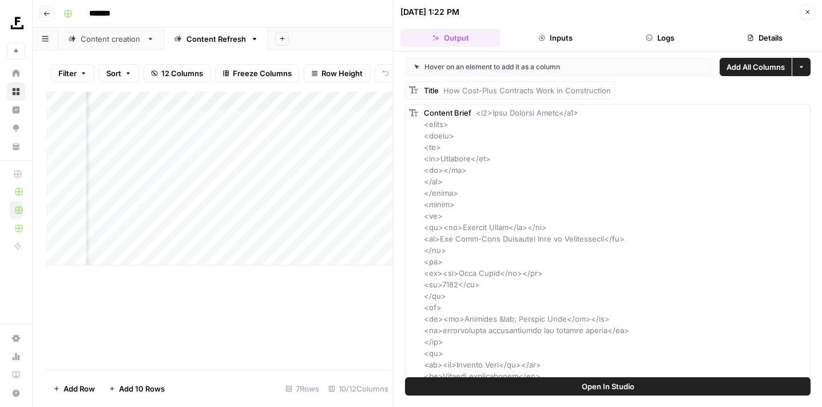
click at [809, 9] on icon "button" at bounding box center [808, 12] width 7 height 7
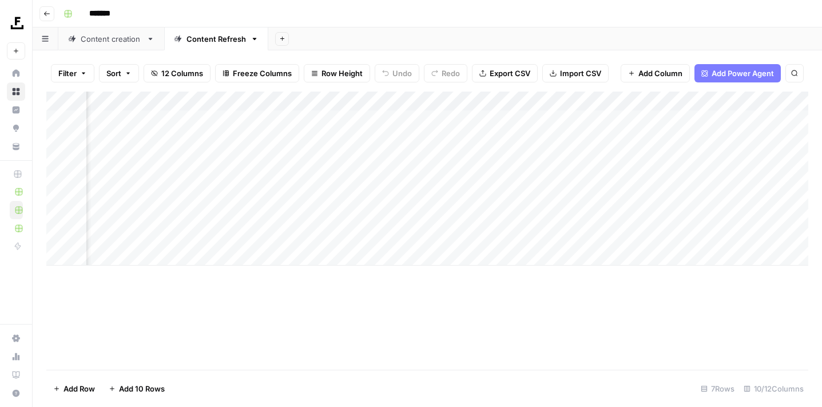
scroll to position [0, 355]
click at [554, 133] on div "Add Column" at bounding box center [427, 179] width 762 height 174
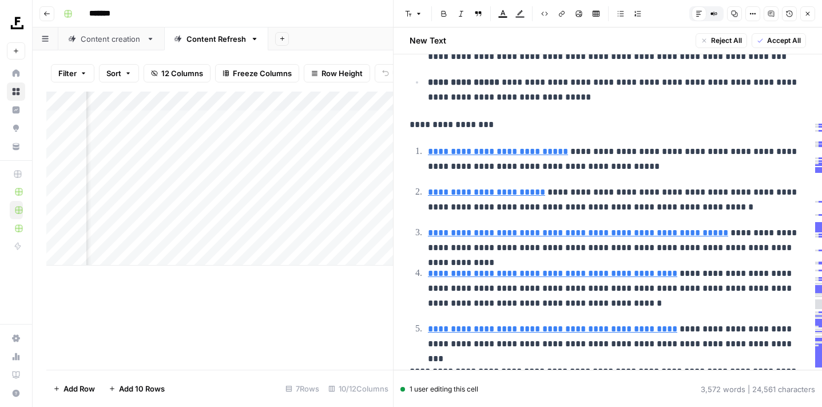
scroll to position [1121, 0]
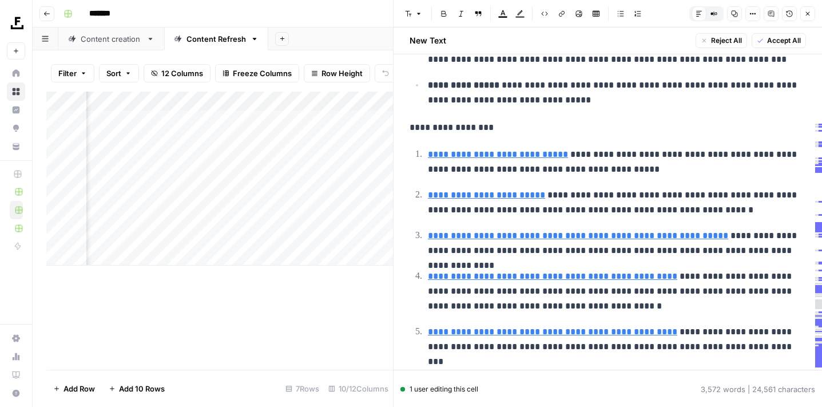
click at [481, 150] on link "**********" at bounding box center [498, 154] width 140 height 9
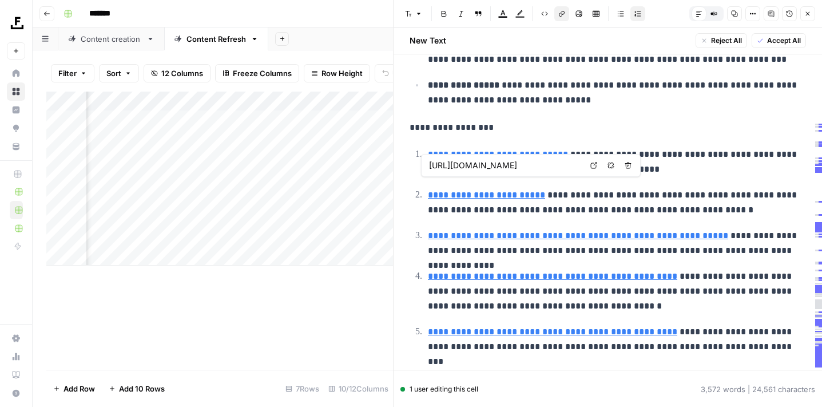
click at [481, 191] on link "**********" at bounding box center [486, 195] width 117 height 9
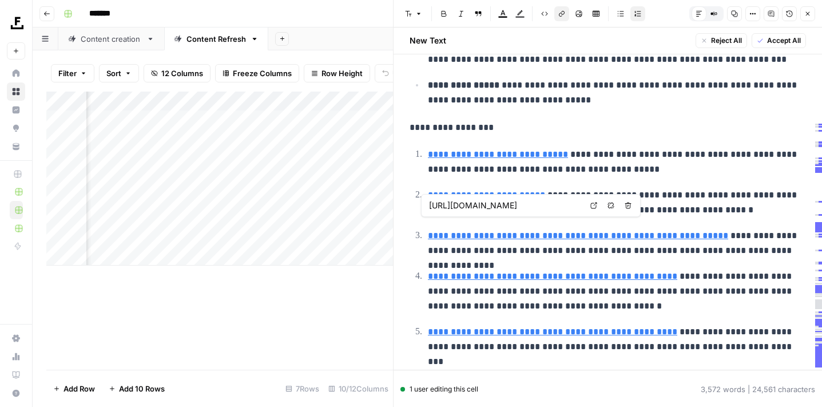
type input "https://www.procore.com/en-au/library/cost-plus-contracts"
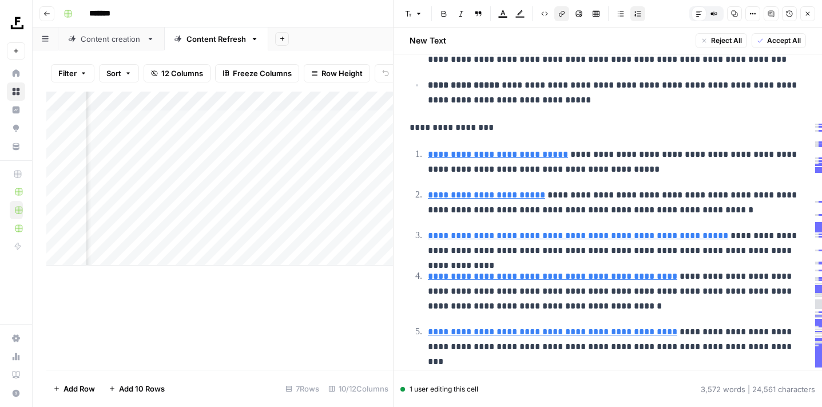
click at [809, 14] on icon "button" at bounding box center [808, 14] width 4 height 4
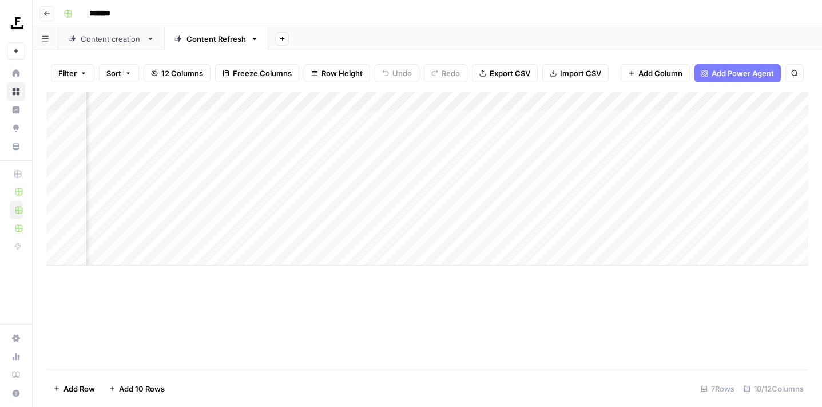
click at [126, 40] on div "Content creation" at bounding box center [111, 38] width 61 height 11
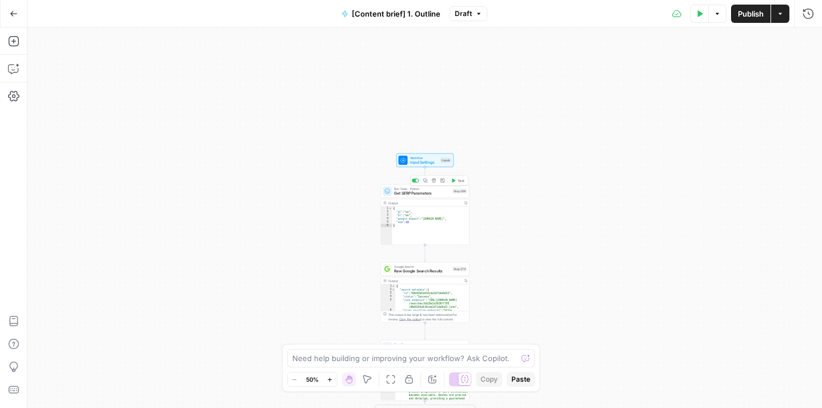
click at [425, 197] on div "Run Code · Python Get SERP Parameters Step 209 Copy step Delete step Add Note T…" at bounding box center [425, 191] width 89 height 14
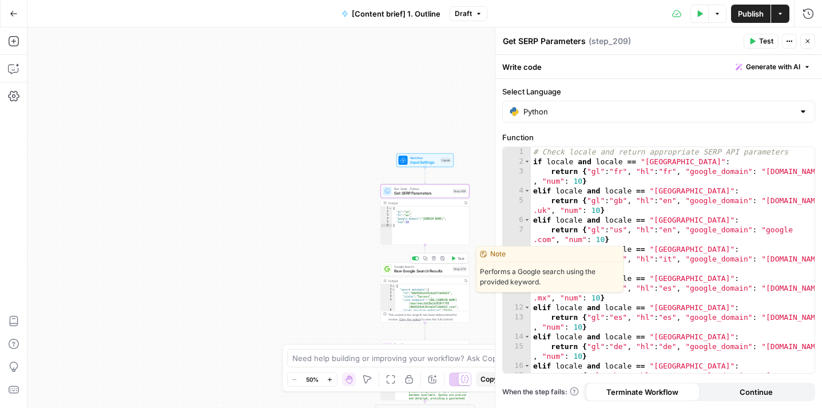
click at [410, 272] on span "Raw Google Search Results" at bounding box center [422, 271] width 56 height 6
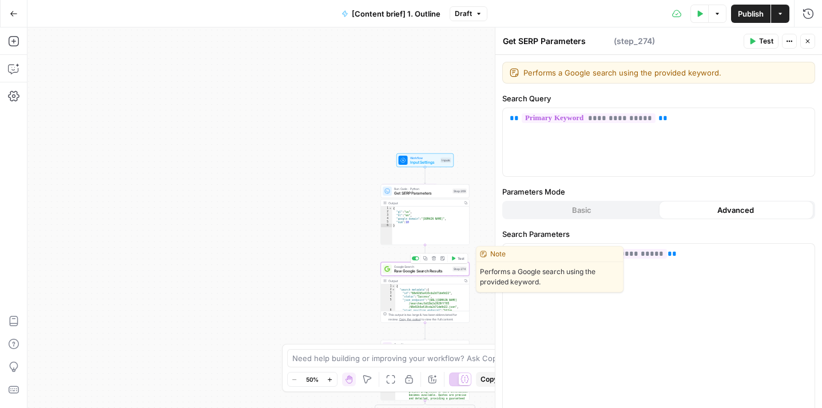
type textarea "Raw Google Search Results"
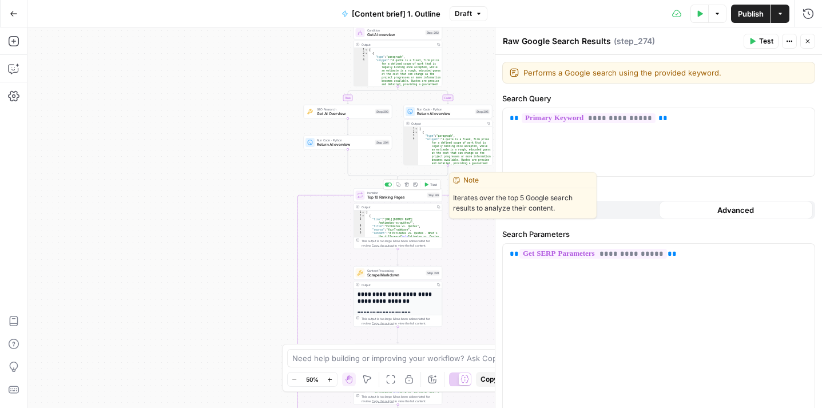
click at [398, 197] on span "Top 10 Ranking Pages" at bounding box center [396, 198] width 58 height 6
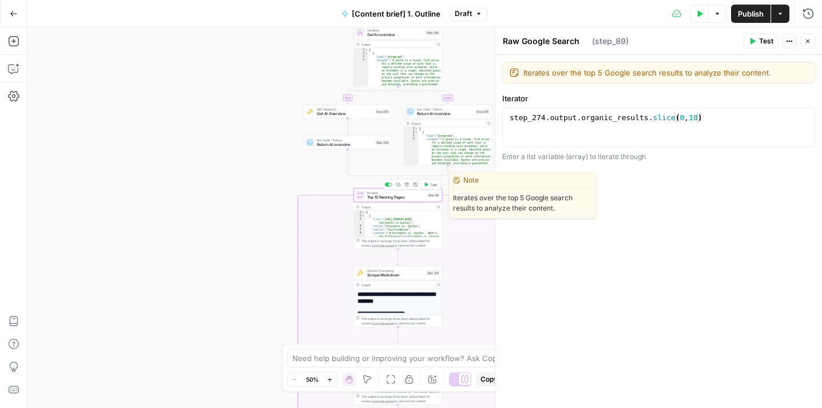
type textarea "Top 10 Ranking Pages"
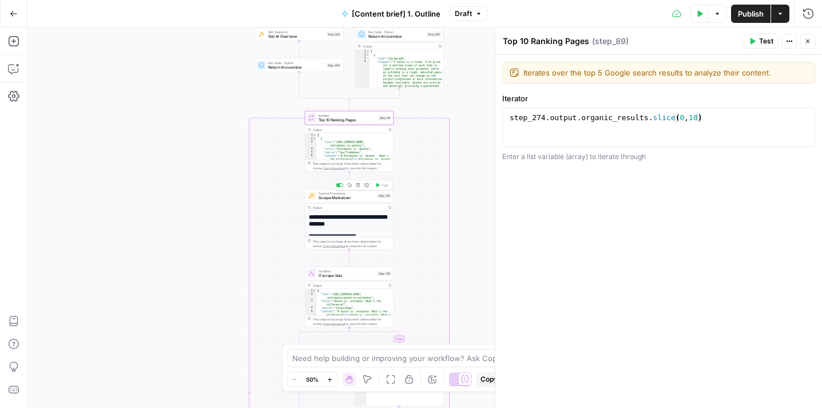
click at [345, 200] on span "Scrape Markdown" at bounding box center [347, 198] width 57 height 6
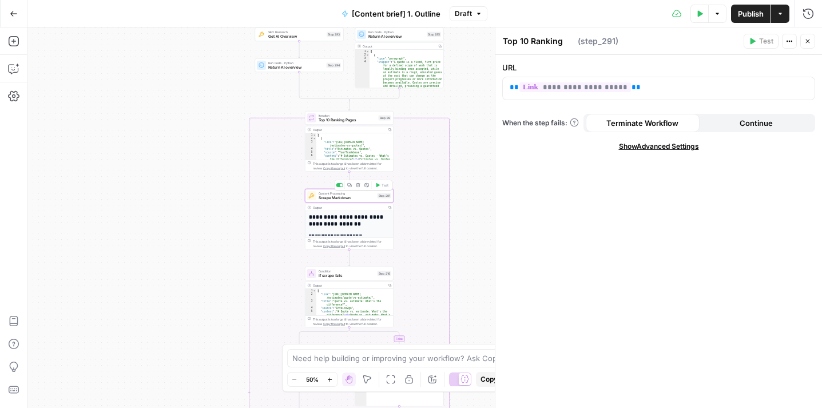
type textarea "Scrape Markdown"
click at [346, 279] on div "Condition If scrape fails Step 216 Copy step Delete step Add Note Test" at bounding box center [349, 274] width 89 height 14
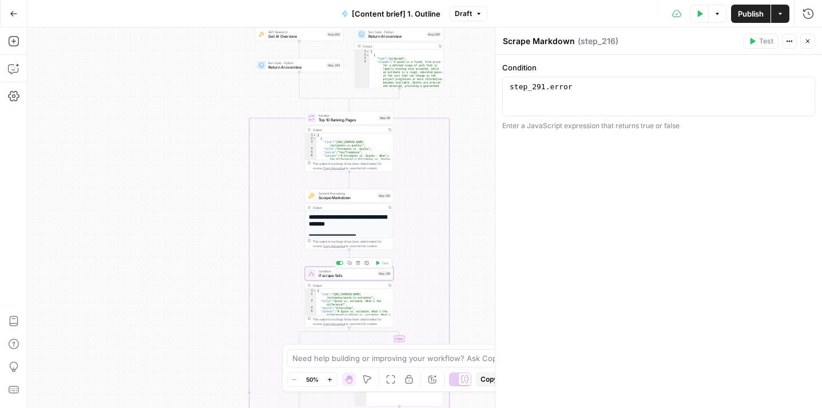
type textarea "If scrape fails"
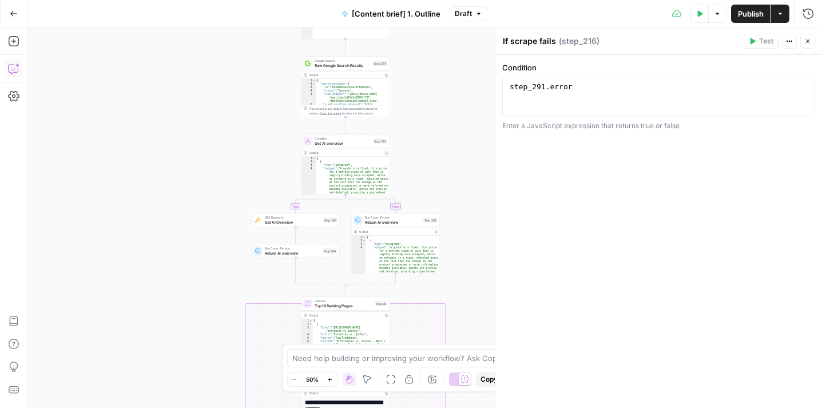
click at [14, 77] on button "Copilot" at bounding box center [14, 69] width 18 height 18
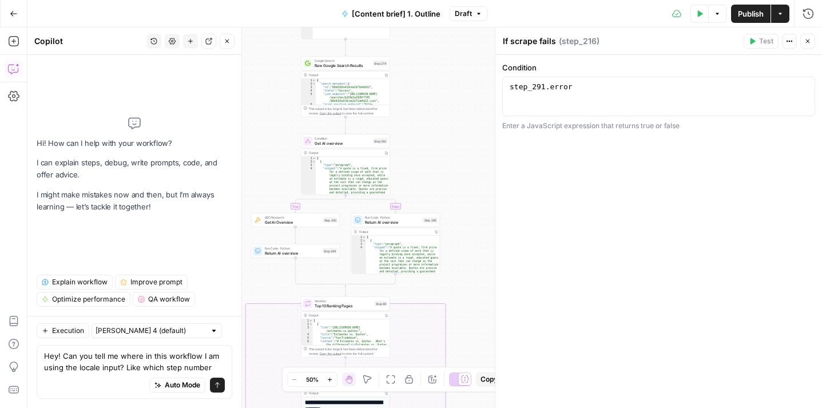
type textarea "Hey! Can you tell me where in this workflow I am using the locale input? Like w…"
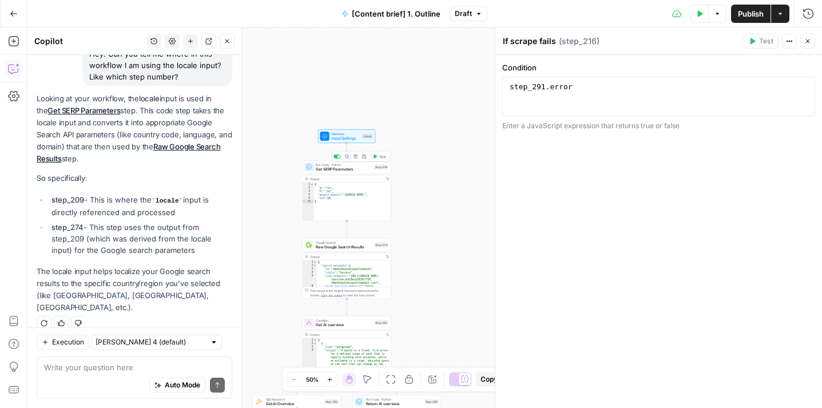
click at [351, 171] on span "Get SERP Parameters" at bounding box center [344, 170] width 56 height 6
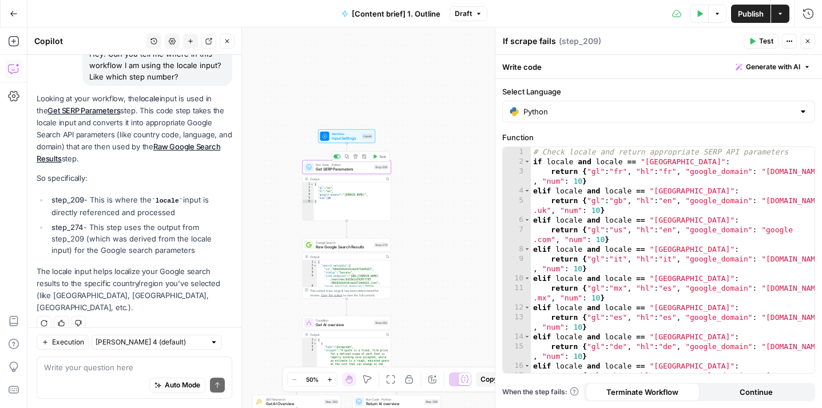
type textarea "Get SERP Parameters"
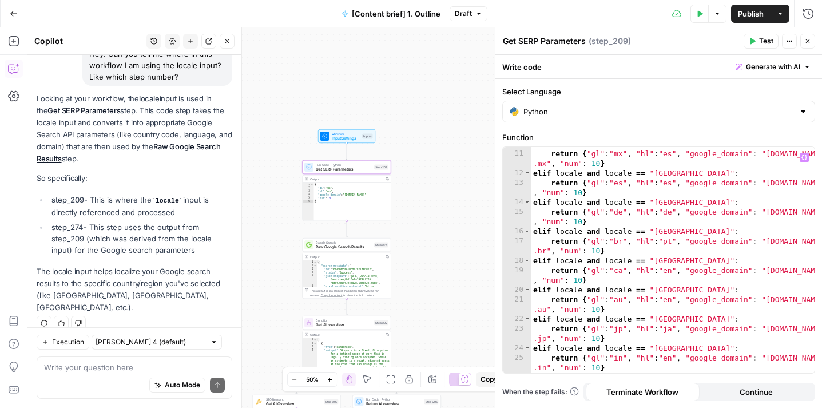
scroll to position [163, 0]
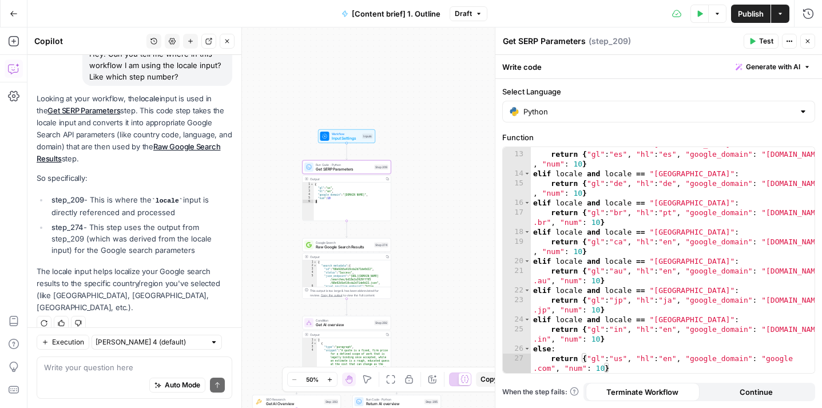
type textarea "**********"
click at [360, 209] on div "{ "gl" : "us" , "hl" : "en" , "google_domain" : "google.com" , "num" : 10 }" at bounding box center [352, 206] width 77 height 46
click at [353, 179] on div "Output" at bounding box center [346, 179] width 72 height 5
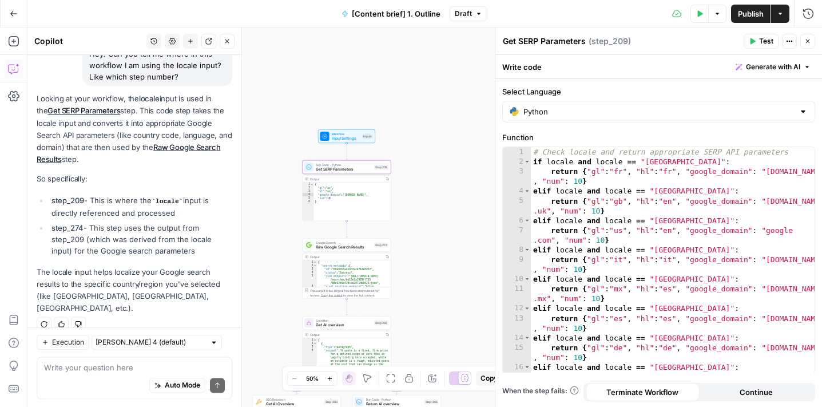
scroll to position [103, 0]
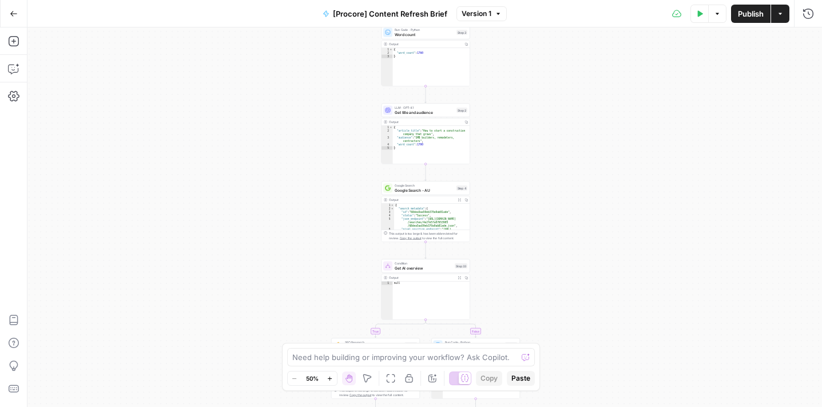
click at [426, 196] on div "Output Expand Output Copy" at bounding box center [426, 199] width 88 height 7
click at [426, 188] on span "Google Search - AU" at bounding box center [425, 190] width 60 height 6
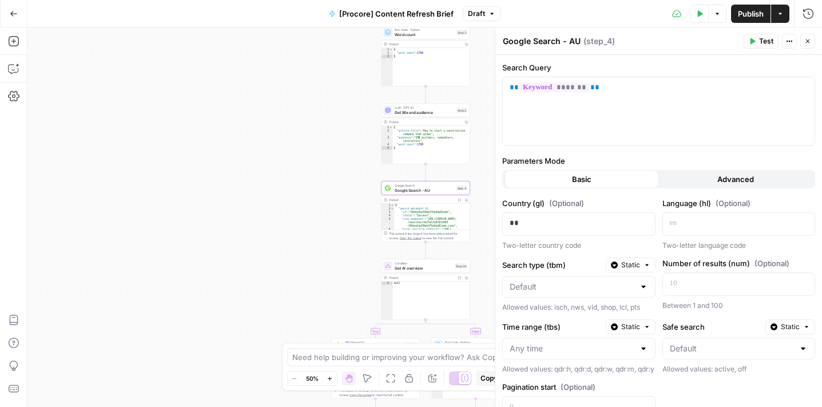
click at [810, 39] on icon "button" at bounding box center [808, 41] width 7 height 7
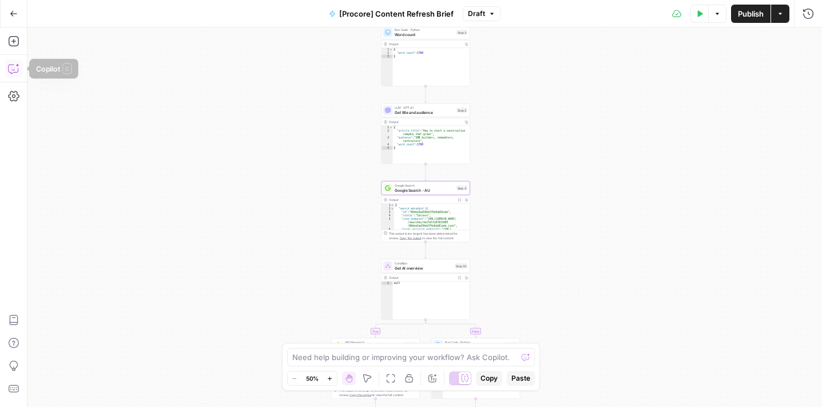
click at [10, 73] on icon "button" at bounding box center [13, 68] width 11 height 11
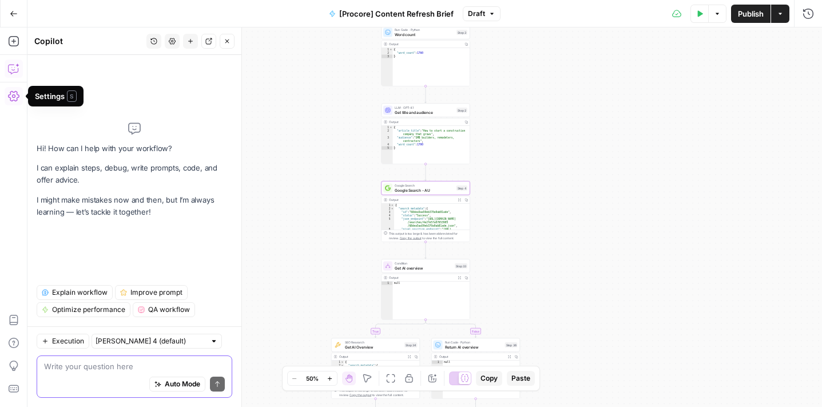
click at [86, 367] on textarea at bounding box center [134, 365] width 181 height 11
type textarea "Is this workflow searching the AU or US SERP?"
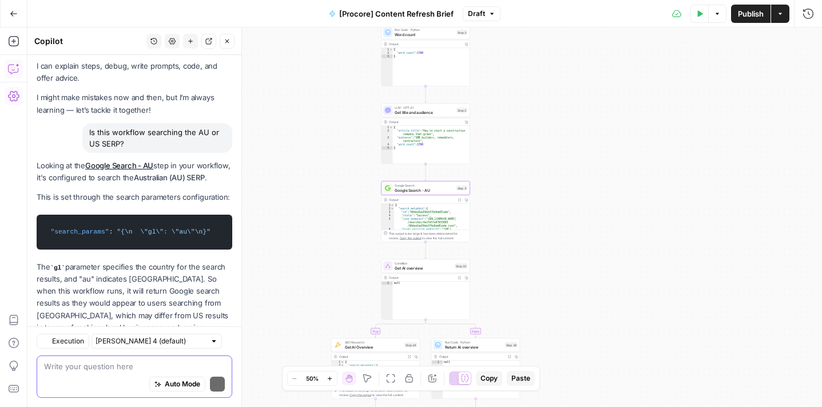
scroll to position [57, 0]
